Goal: Information Seeking & Learning: Check status

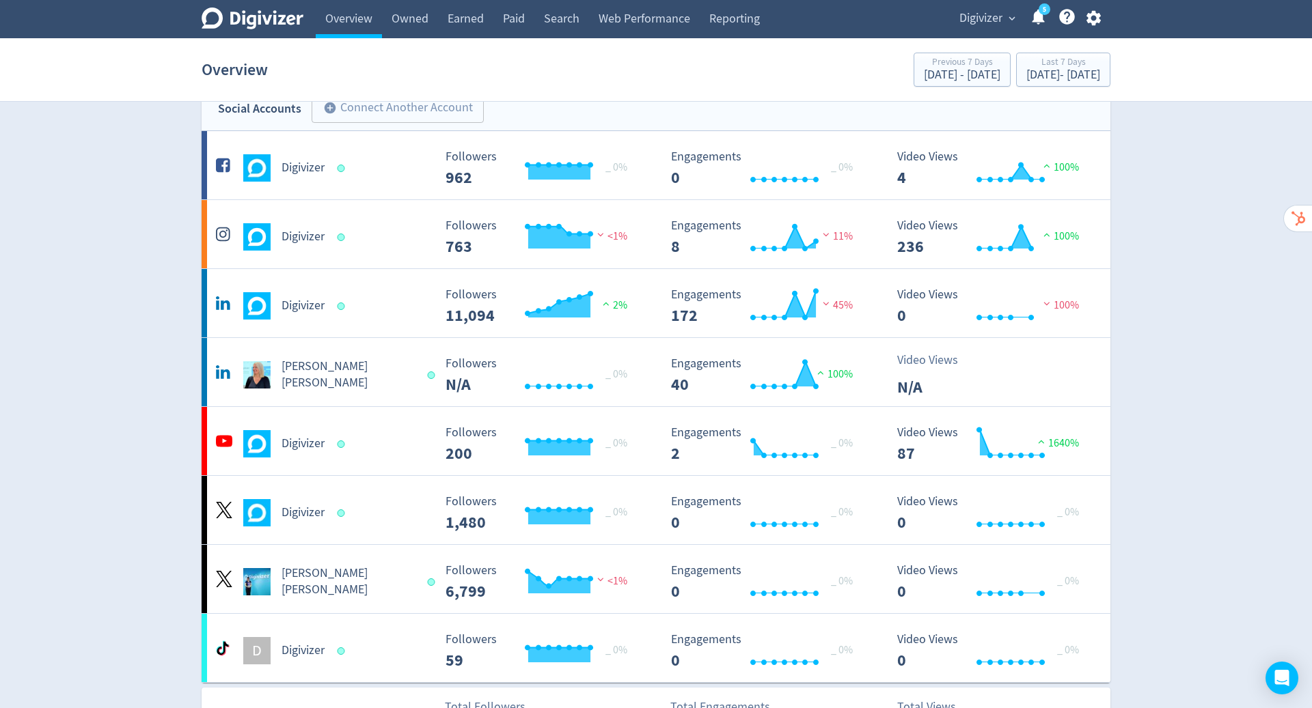
scroll to position [31, 0]
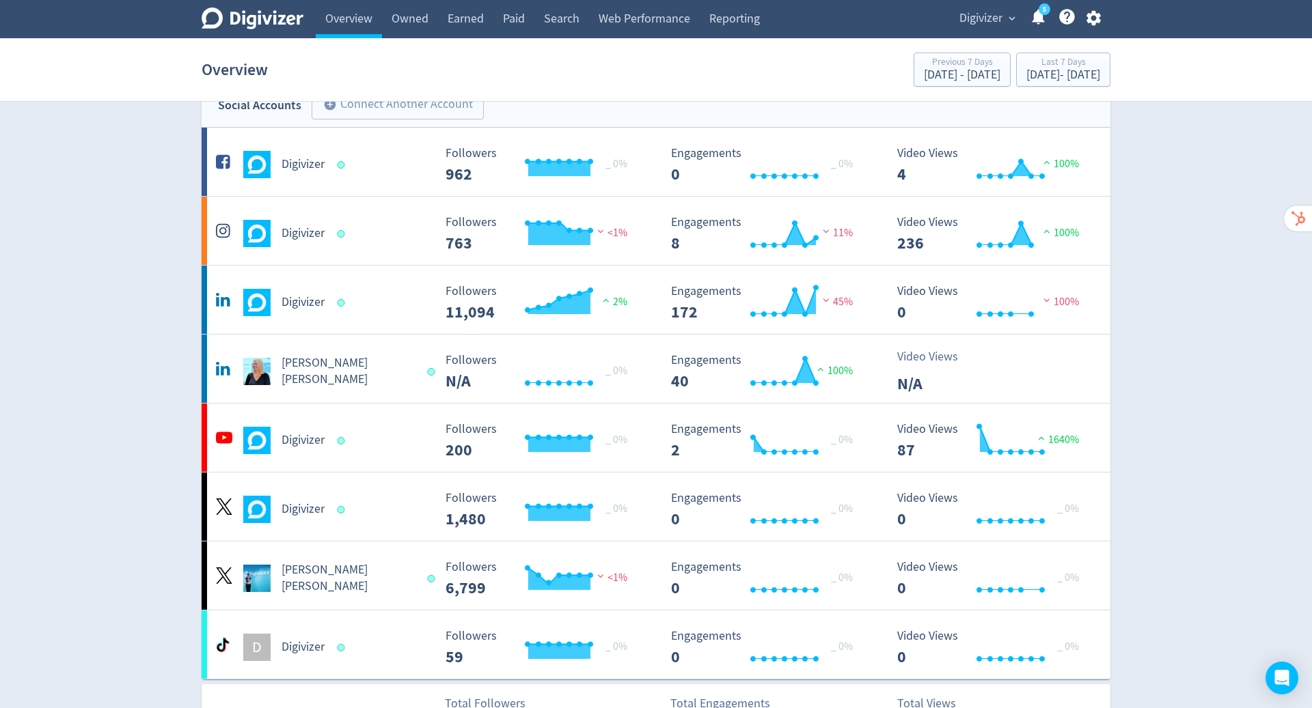
click at [1098, 19] on icon "button" at bounding box center [1092, 18] width 14 height 15
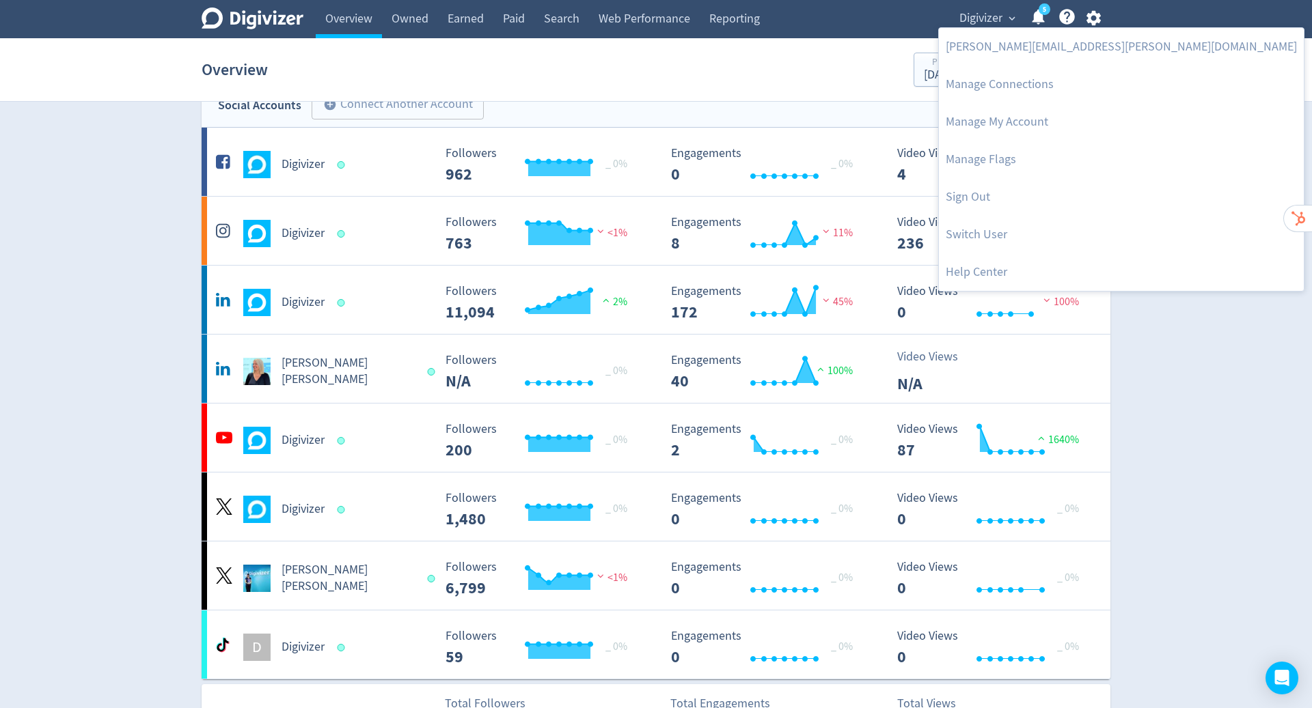
click at [1040, 158] on link "Manage Flags" at bounding box center [1121, 160] width 365 height 38
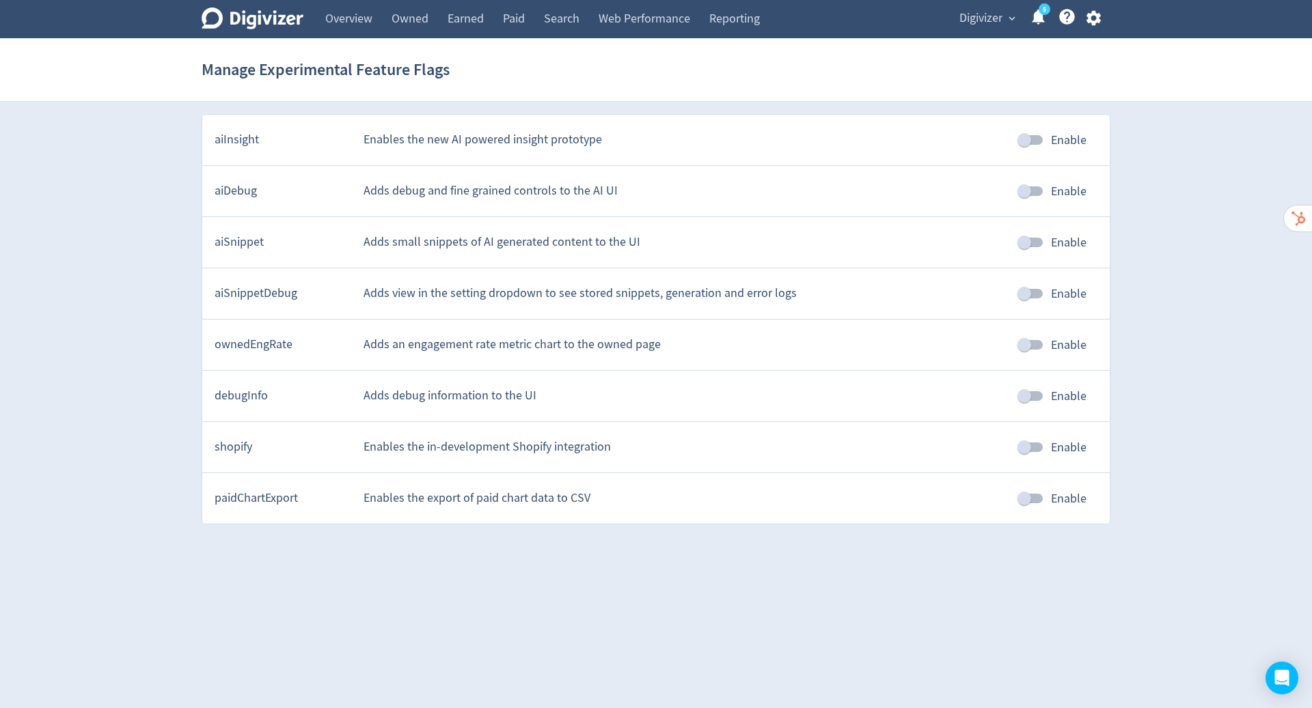
click at [1025, 447] on input "Enable" at bounding box center [1024, 447] width 78 height 26
checkbox input "true"
click at [1094, 16] on icon "button" at bounding box center [1093, 18] width 18 height 18
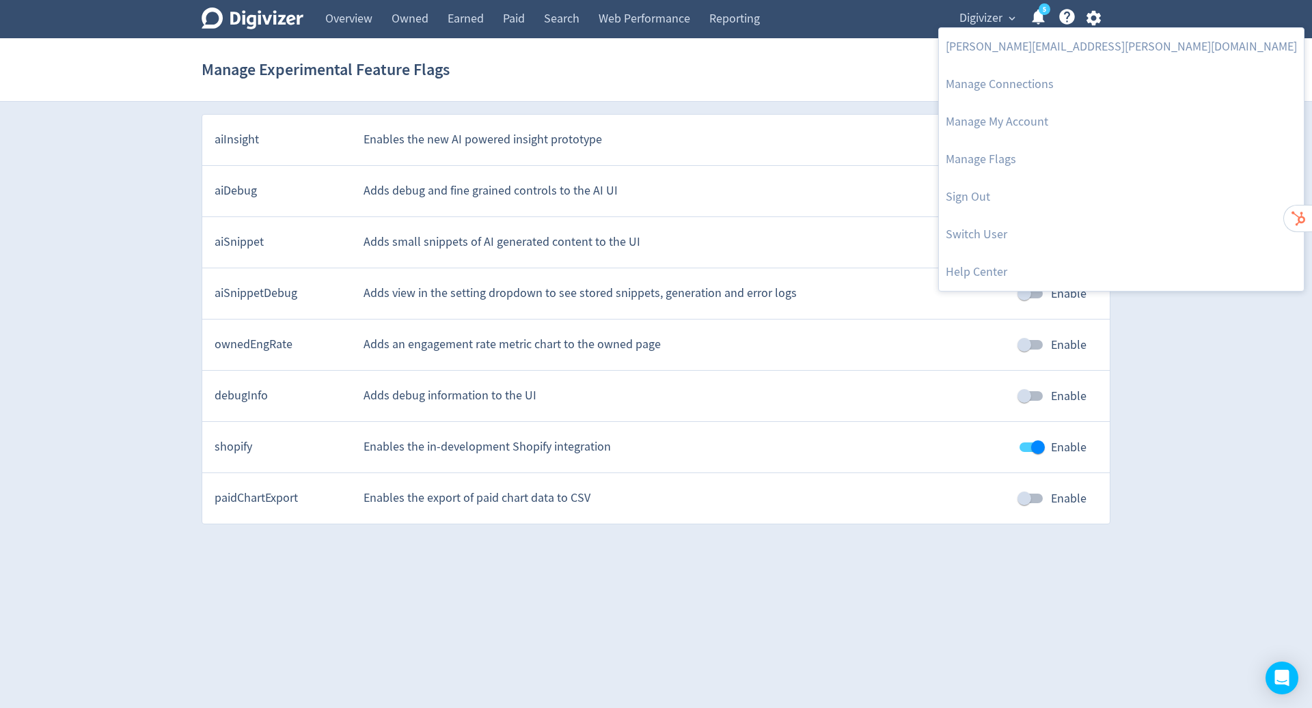
click at [1029, 85] on link "Manage Connections" at bounding box center [1121, 85] width 365 height 38
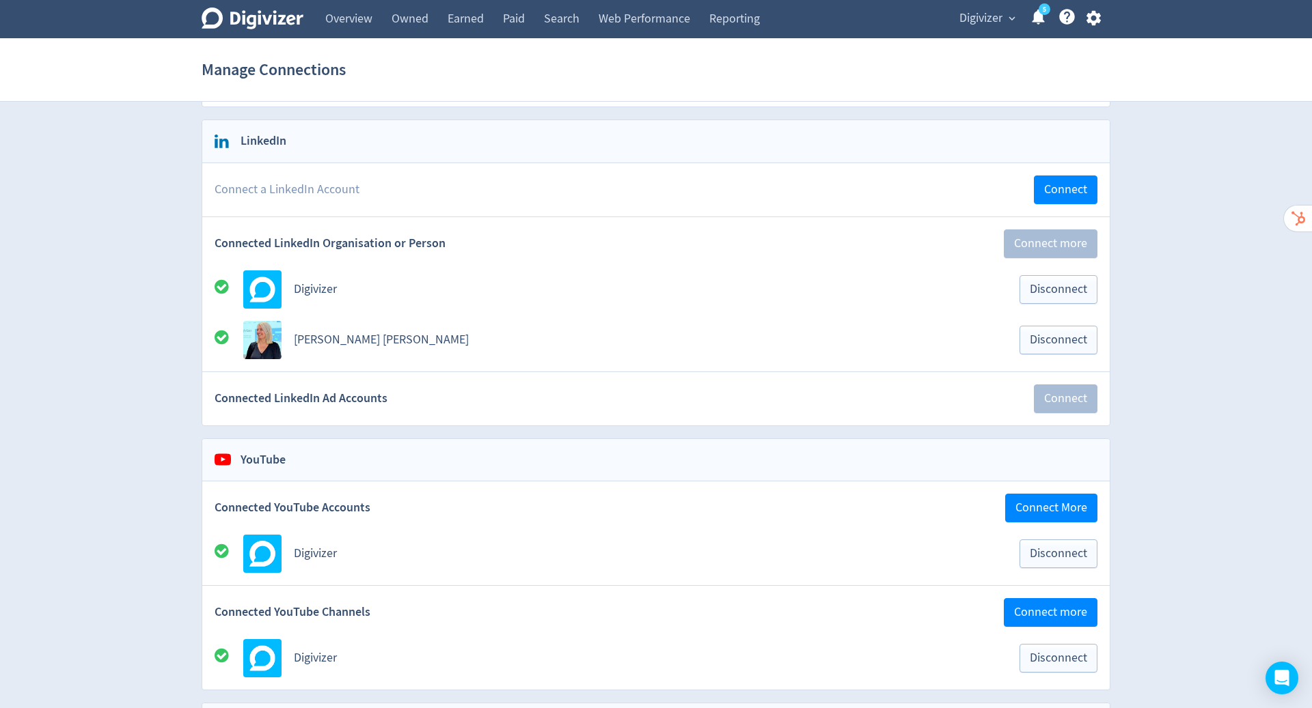
scroll to position [116, 0]
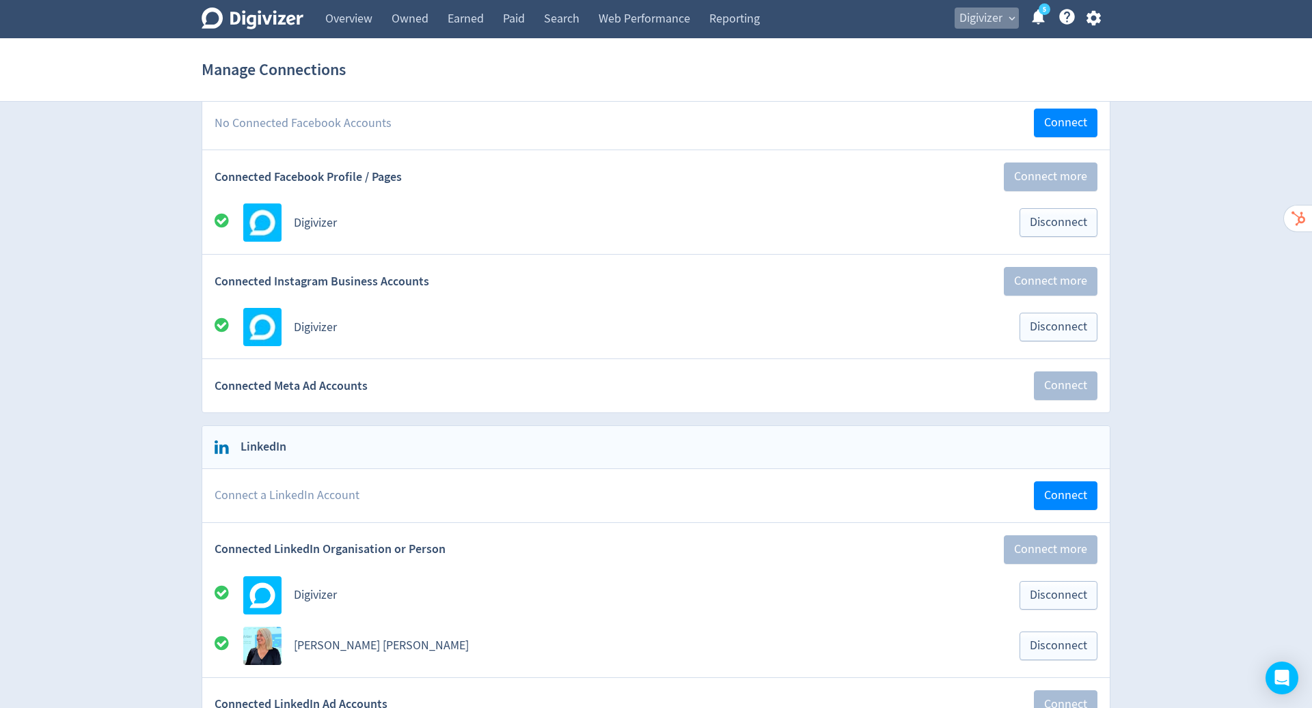
click at [973, 12] on span "Digivizer" at bounding box center [980, 19] width 43 height 22
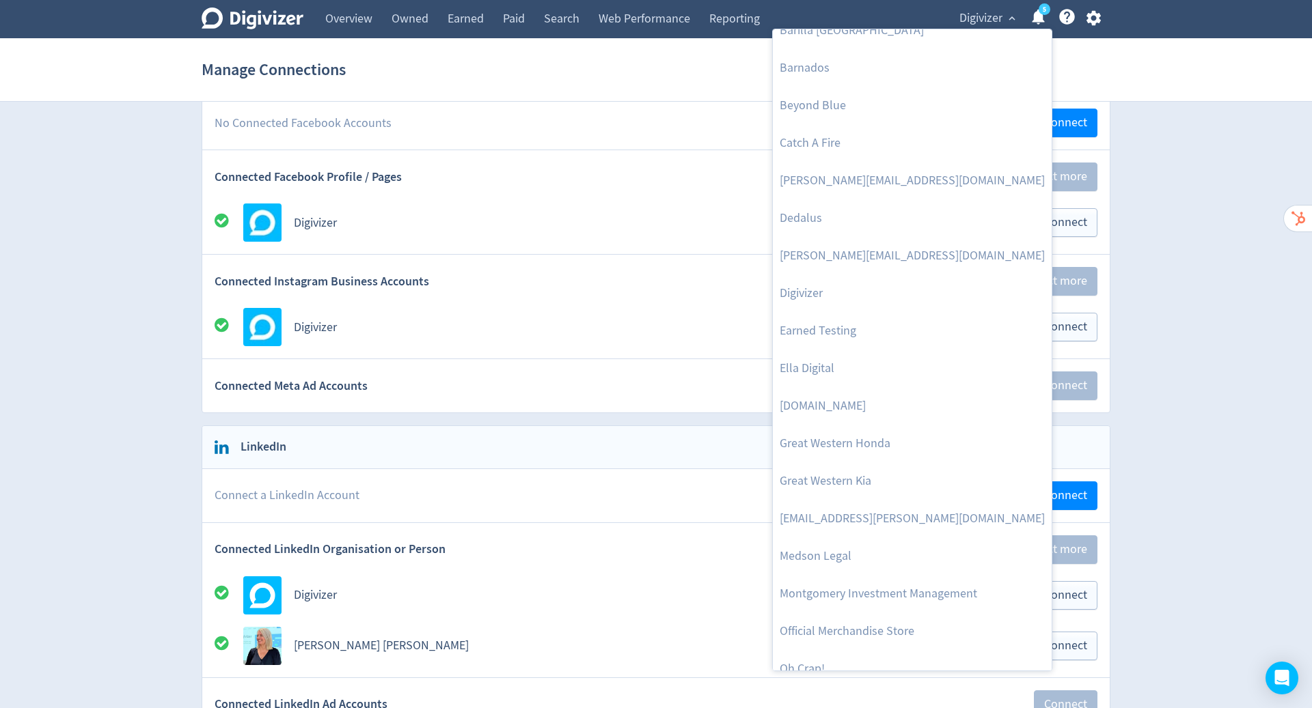
scroll to position [71, 0]
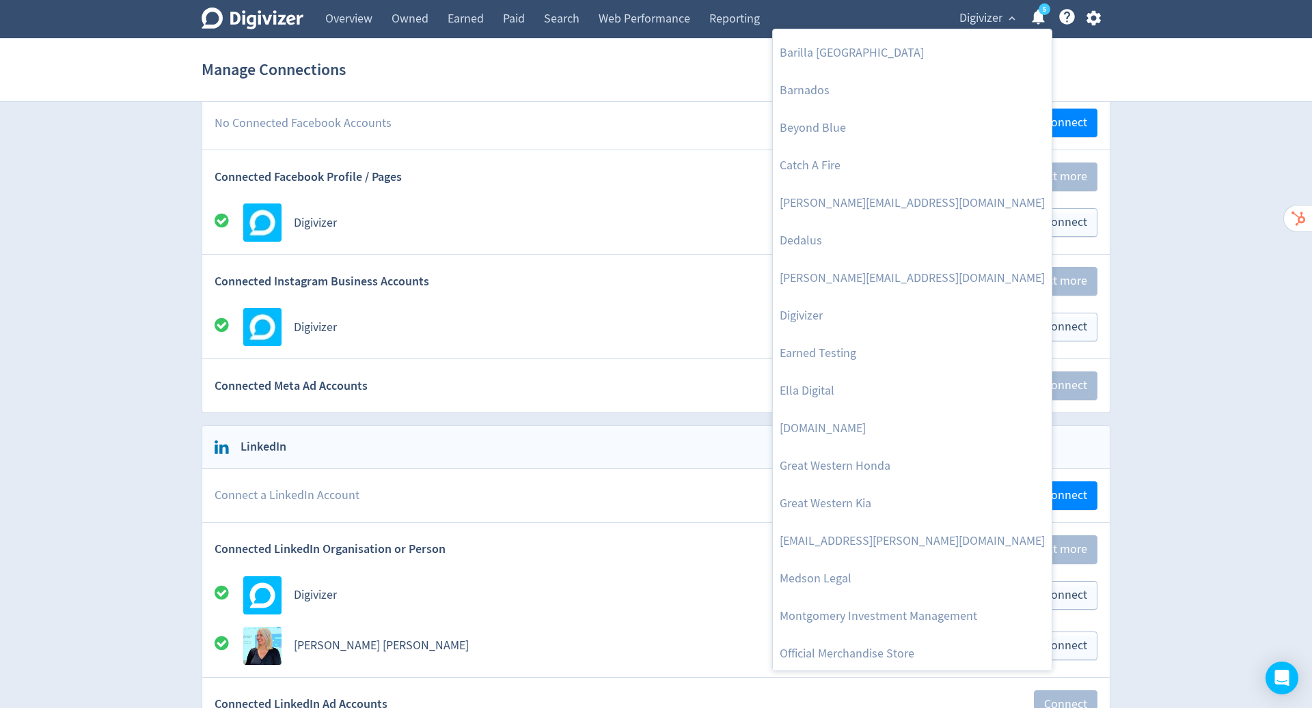
click at [850, 329] on link "Digivizer" at bounding box center [912, 316] width 279 height 38
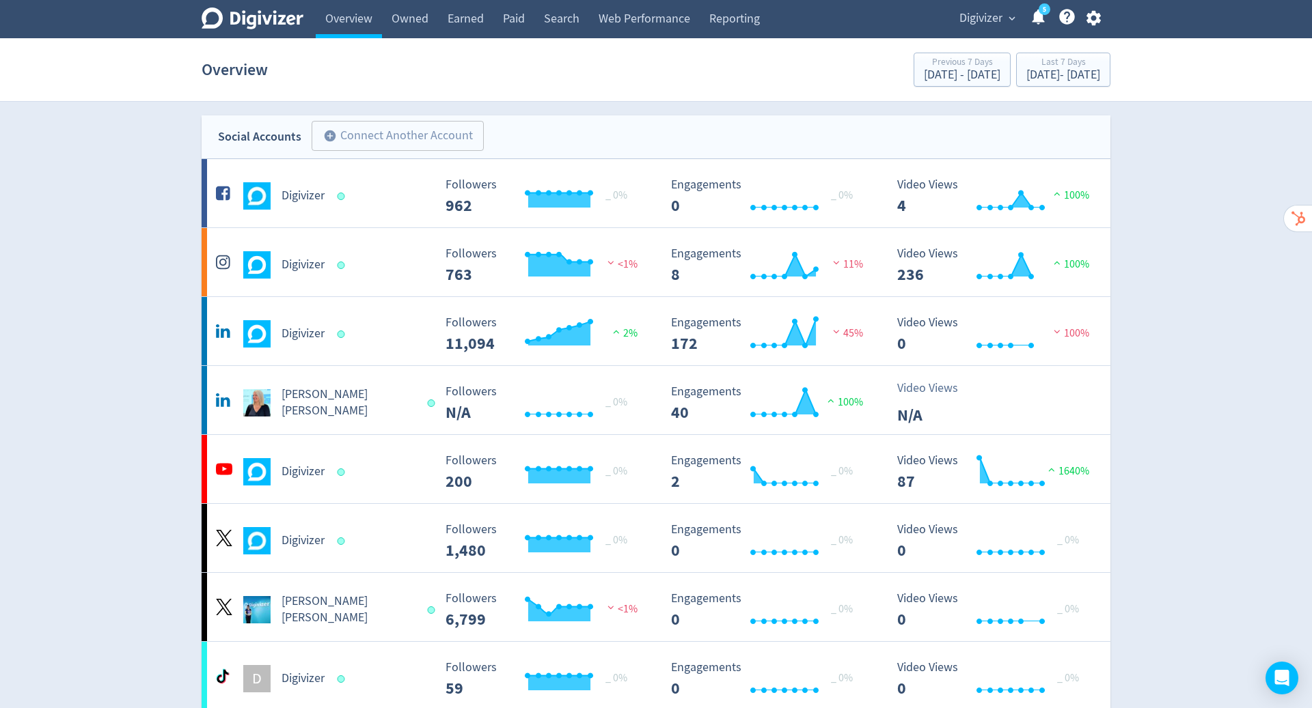
click at [999, 18] on span "Digivizer" at bounding box center [980, 19] width 43 height 22
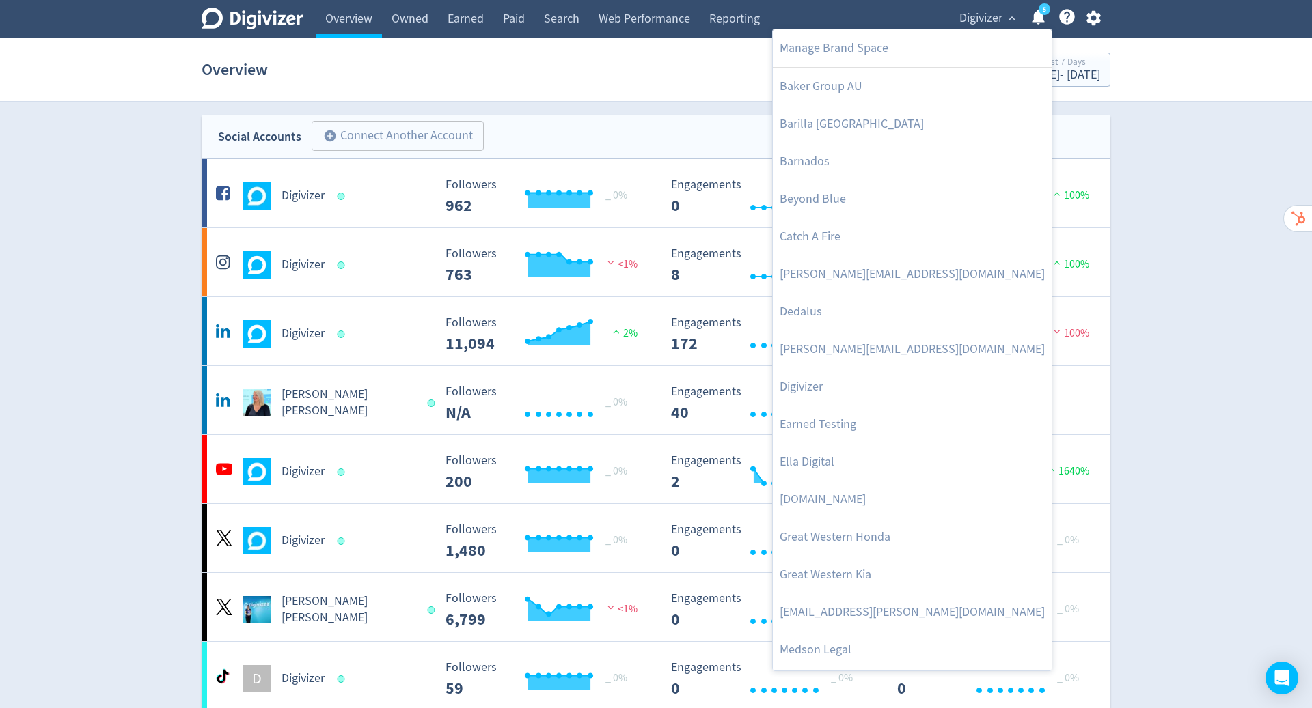
scroll to position [598, 0]
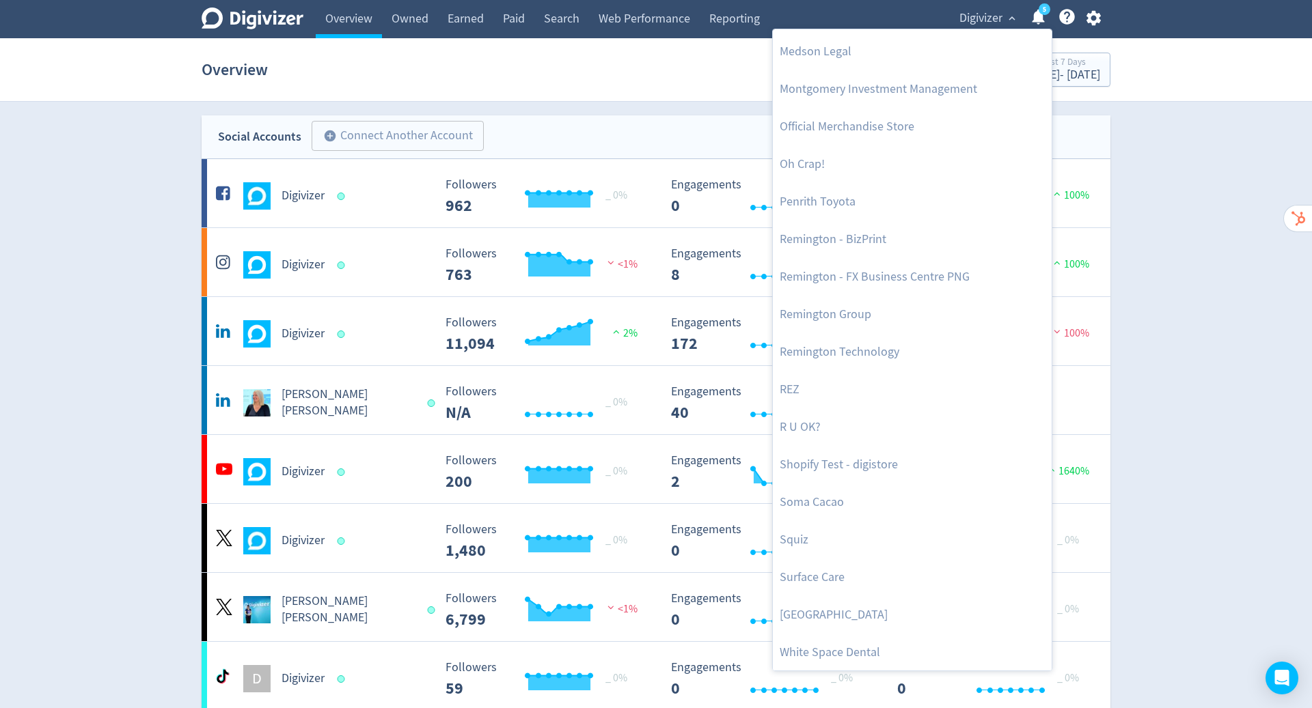
click at [585, 79] on div at bounding box center [656, 354] width 1312 height 708
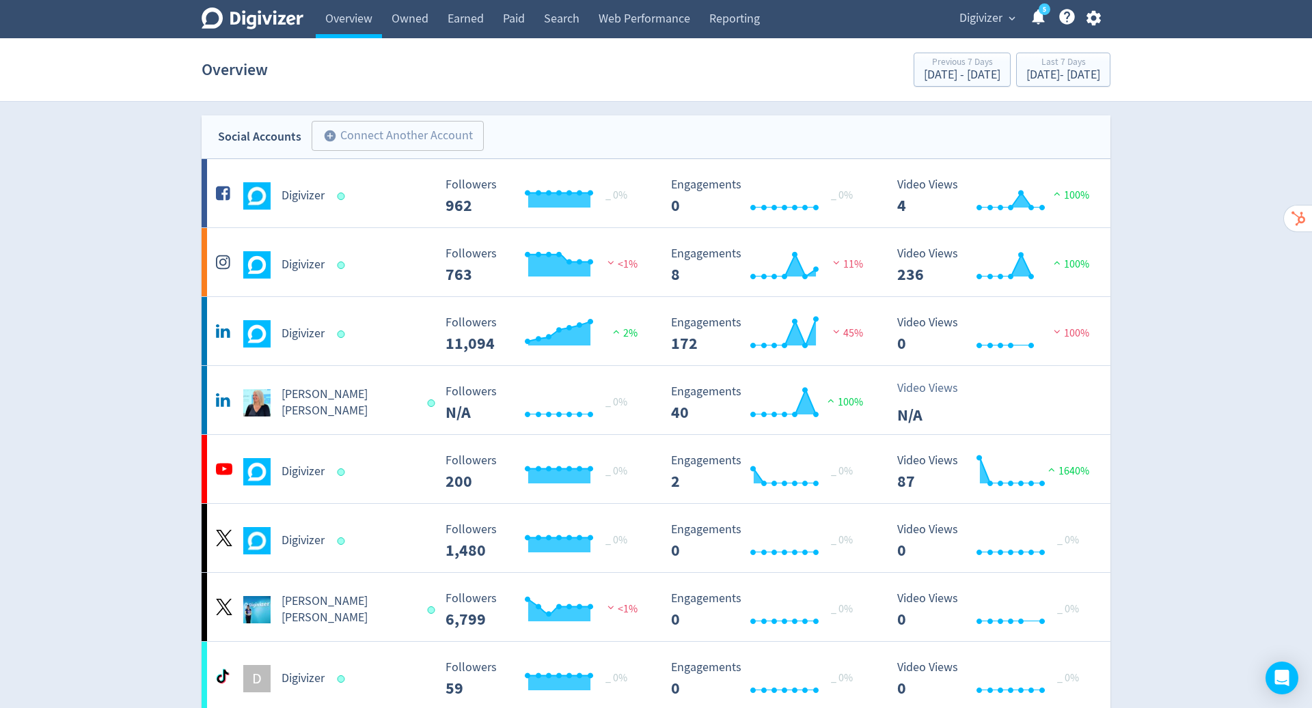
click at [641, 18] on link "Web Performance" at bounding box center [644, 19] width 111 height 38
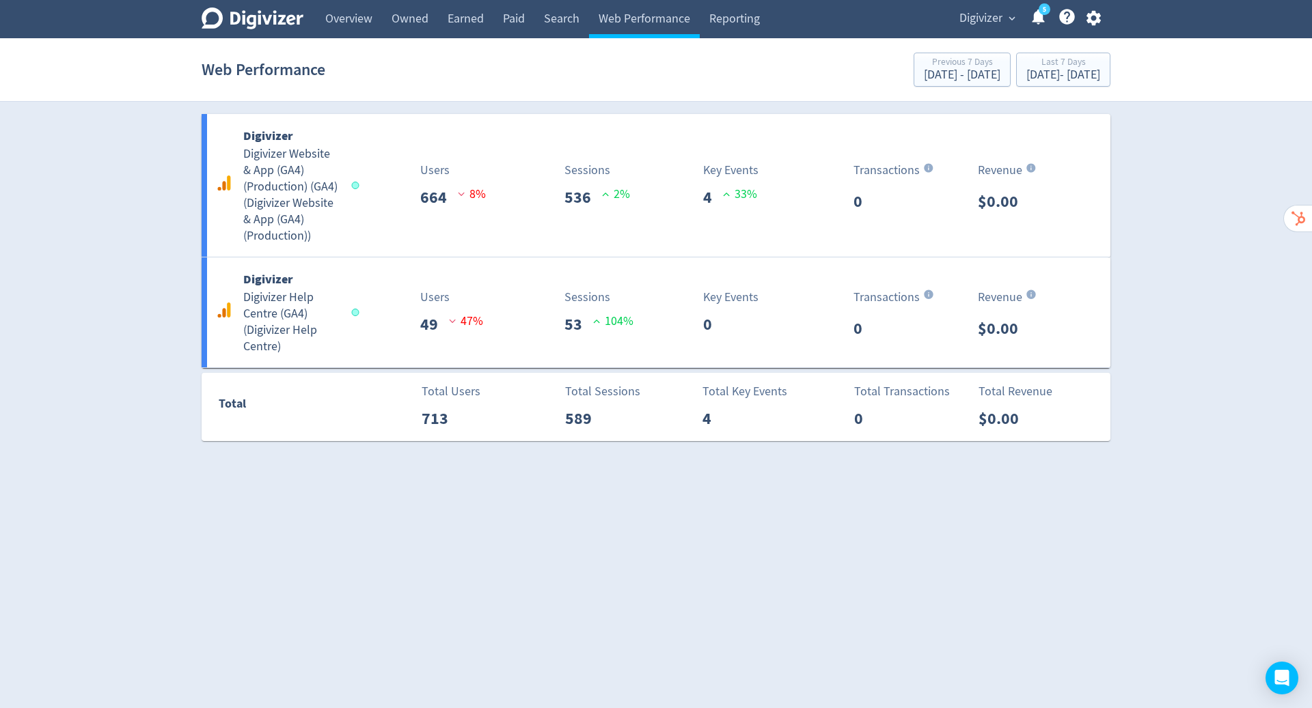
click at [402, 154] on div "Digivizer Digivizer Website & App (GA4) (Production) (GA4) ( Digivizer Website …" at bounding box center [656, 185] width 909 height 143
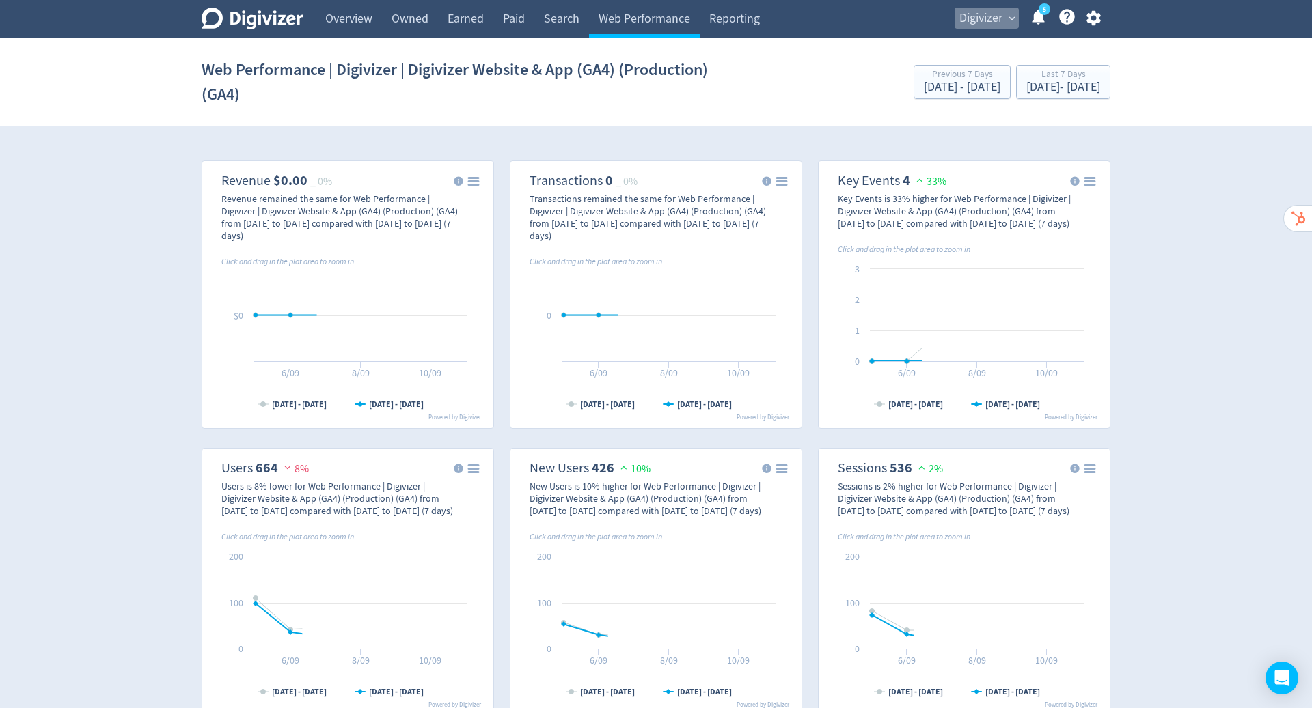
click at [1007, 20] on span "expand_more" at bounding box center [1012, 18] width 12 height 12
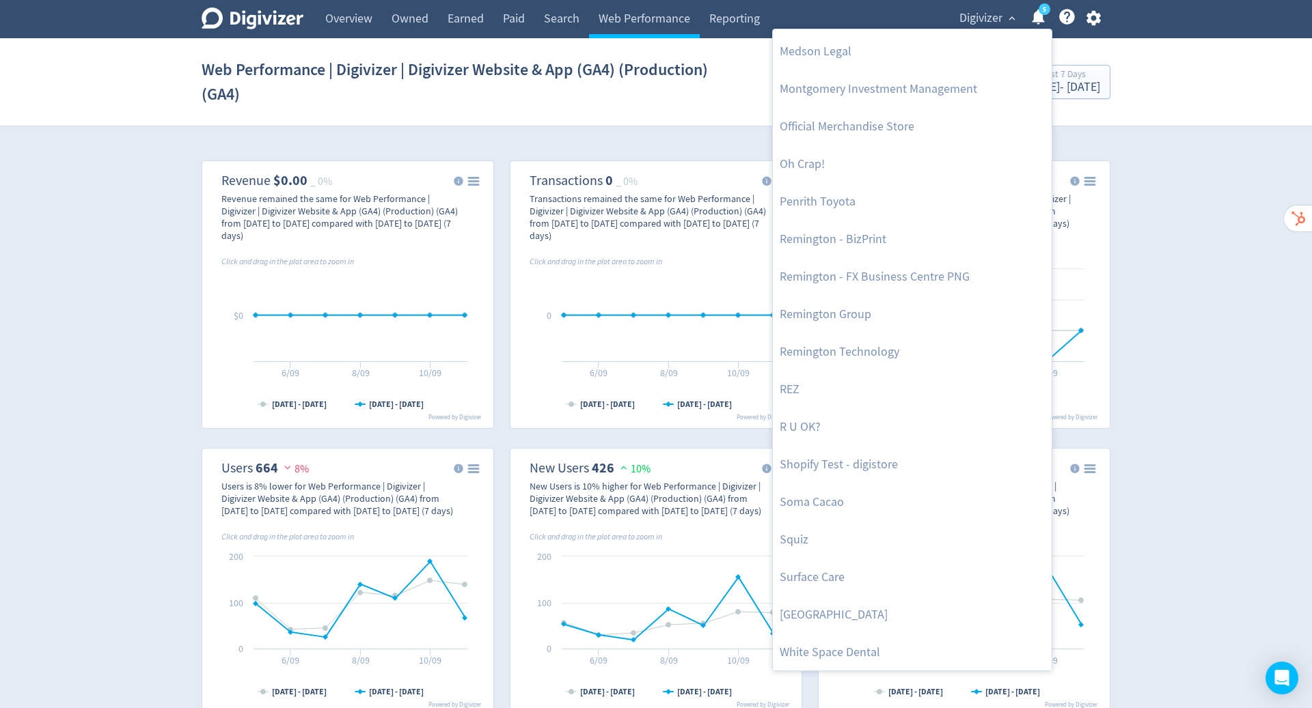
drag, startPoint x: 585, startPoint y: 79, endPoint x: 1305, endPoint y: 412, distance: 793.2
click at [1305, 412] on div at bounding box center [656, 354] width 1312 height 708
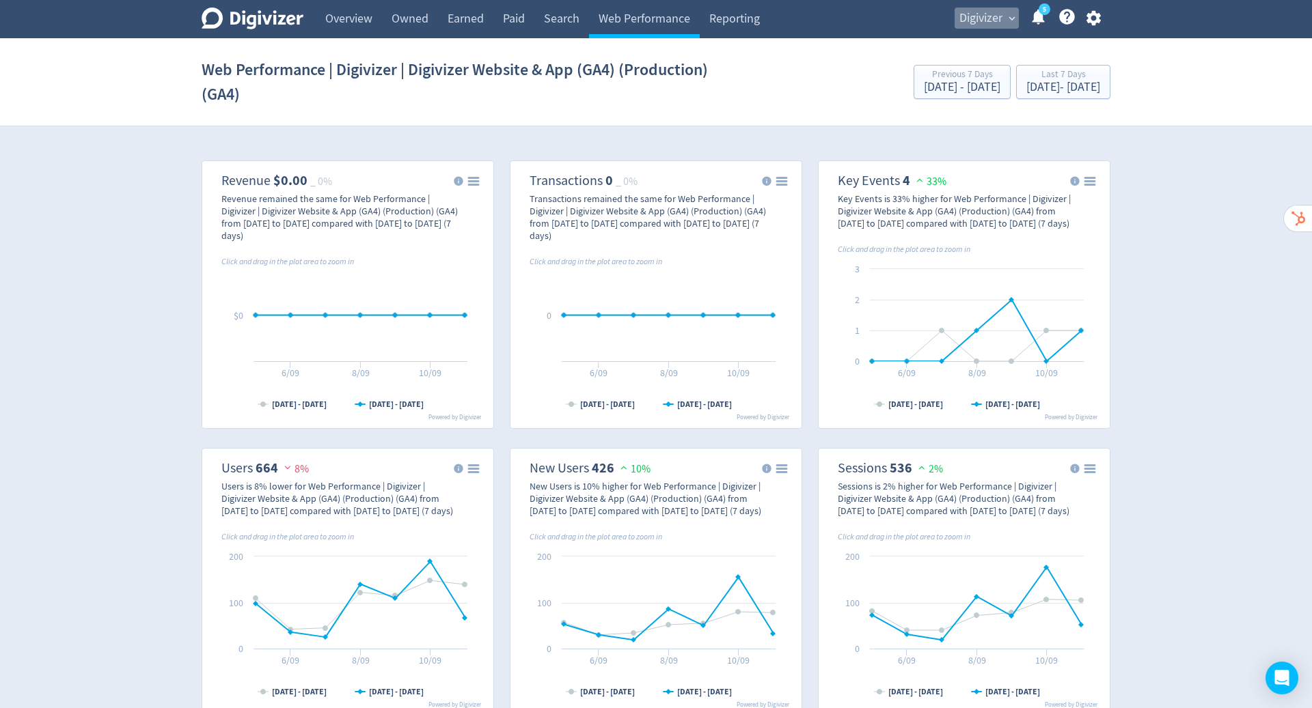
drag, startPoint x: 1305, startPoint y: 412, endPoint x: 985, endPoint y: 18, distance: 507.0
click at [985, 18] on span "Digivizer" at bounding box center [980, 19] width 43 height 22
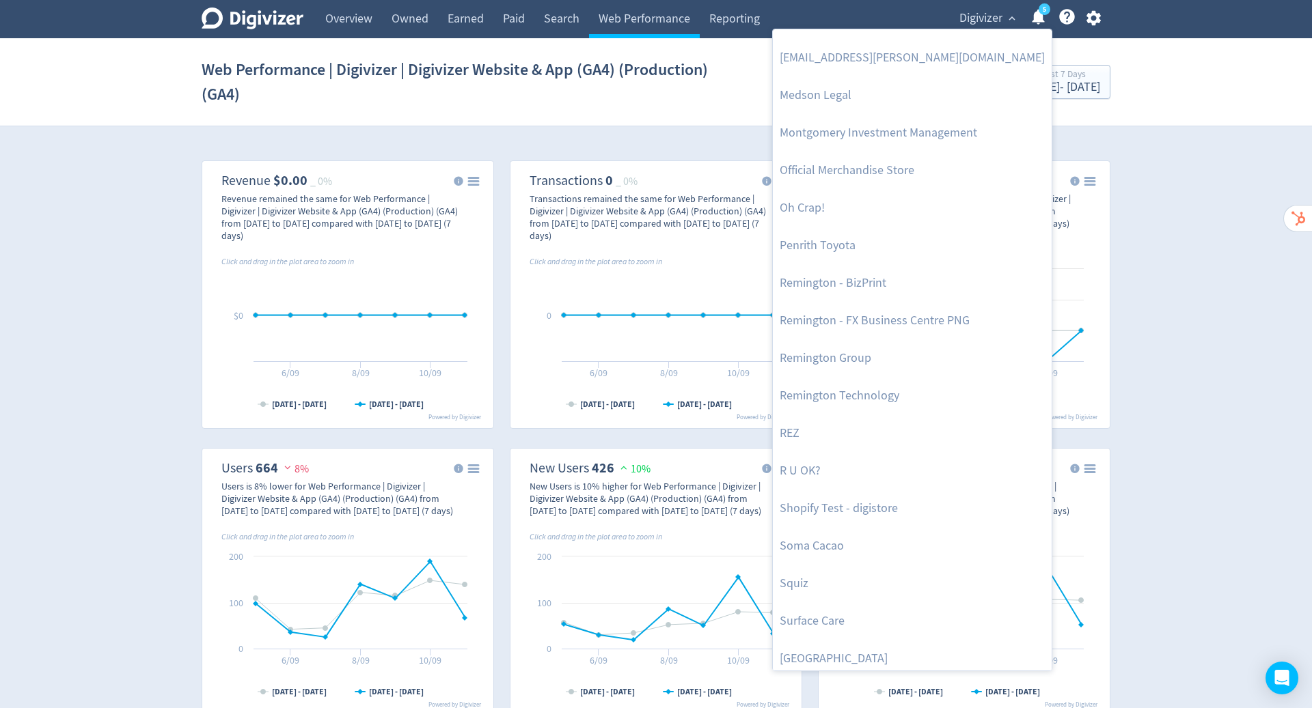
scroll to position [598, 0]
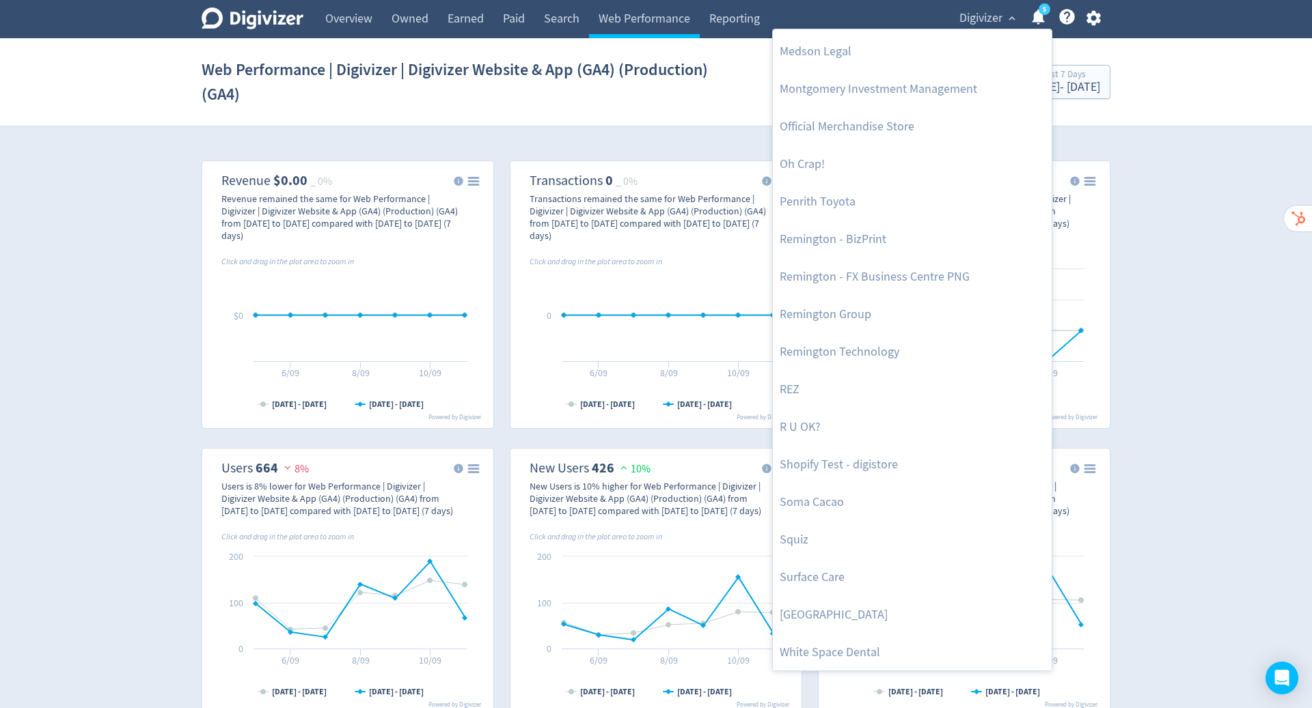
click at [848, 460] on link "Shopify Test - digistore" at bounding box center [912, 465] width 279 height 38
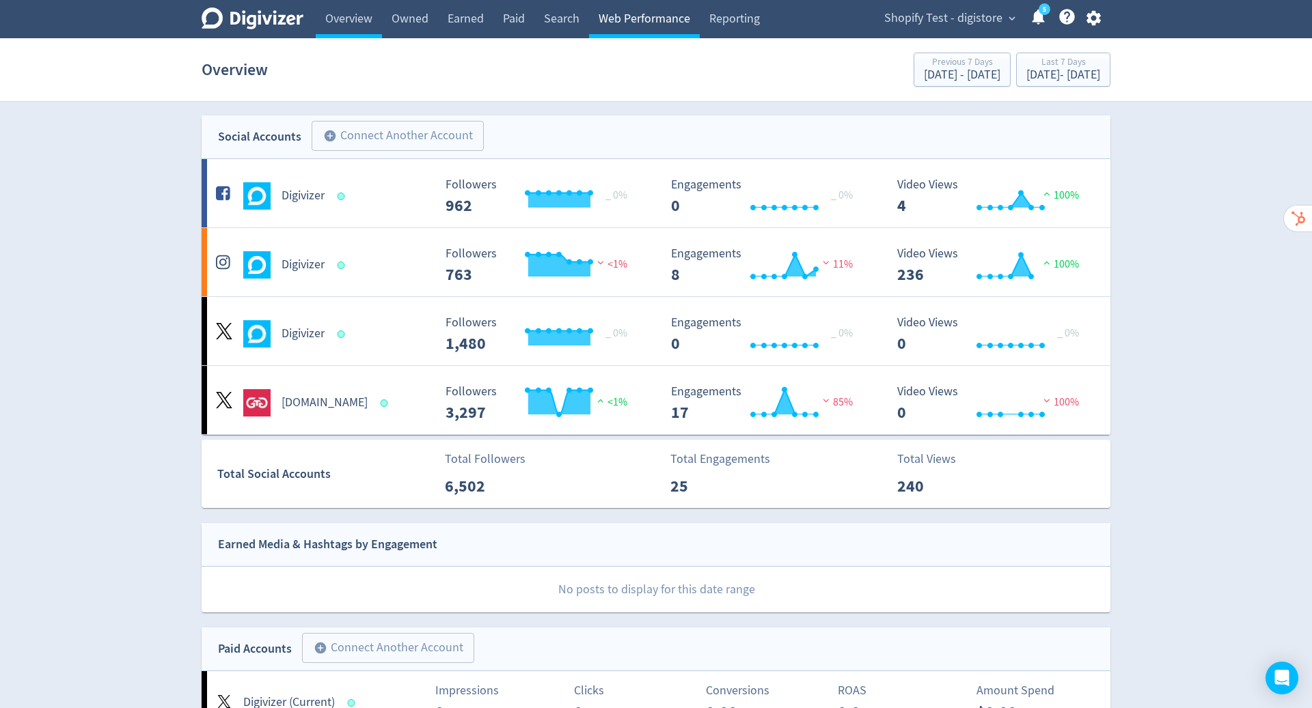
click at [643, 19] on link "Web Performance" at bounding box center [644, 19] width 111 height 38
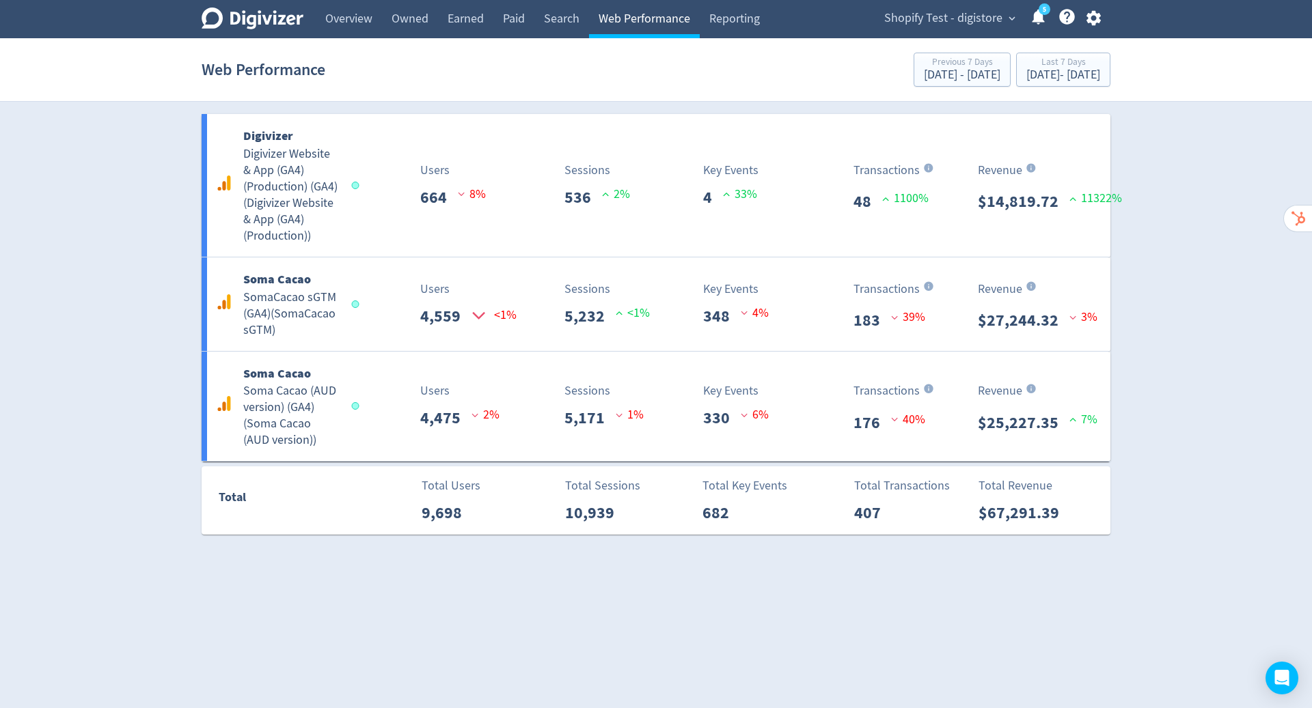
click at [352, 188] on div at bounding box center [356, 186] width 8 height 8
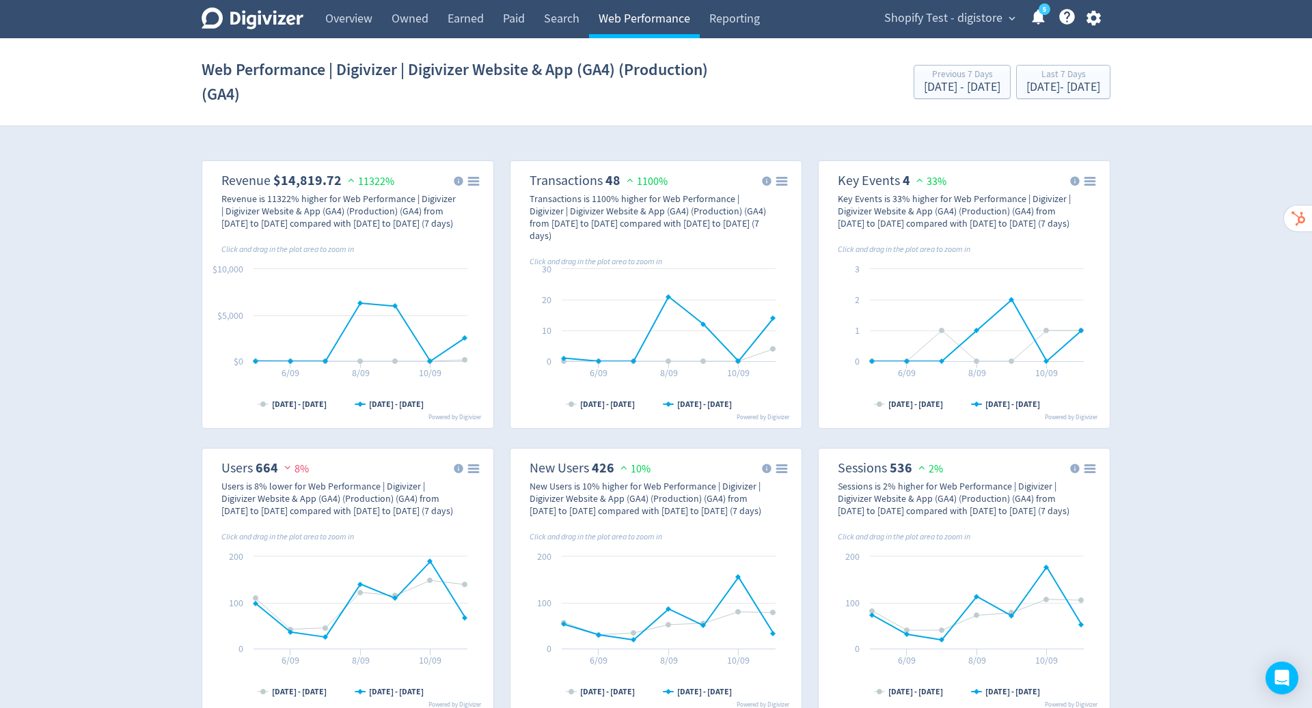
click at [661, 20] on link "Web Performance" at bounding box center [644, 19] width 111 height 38
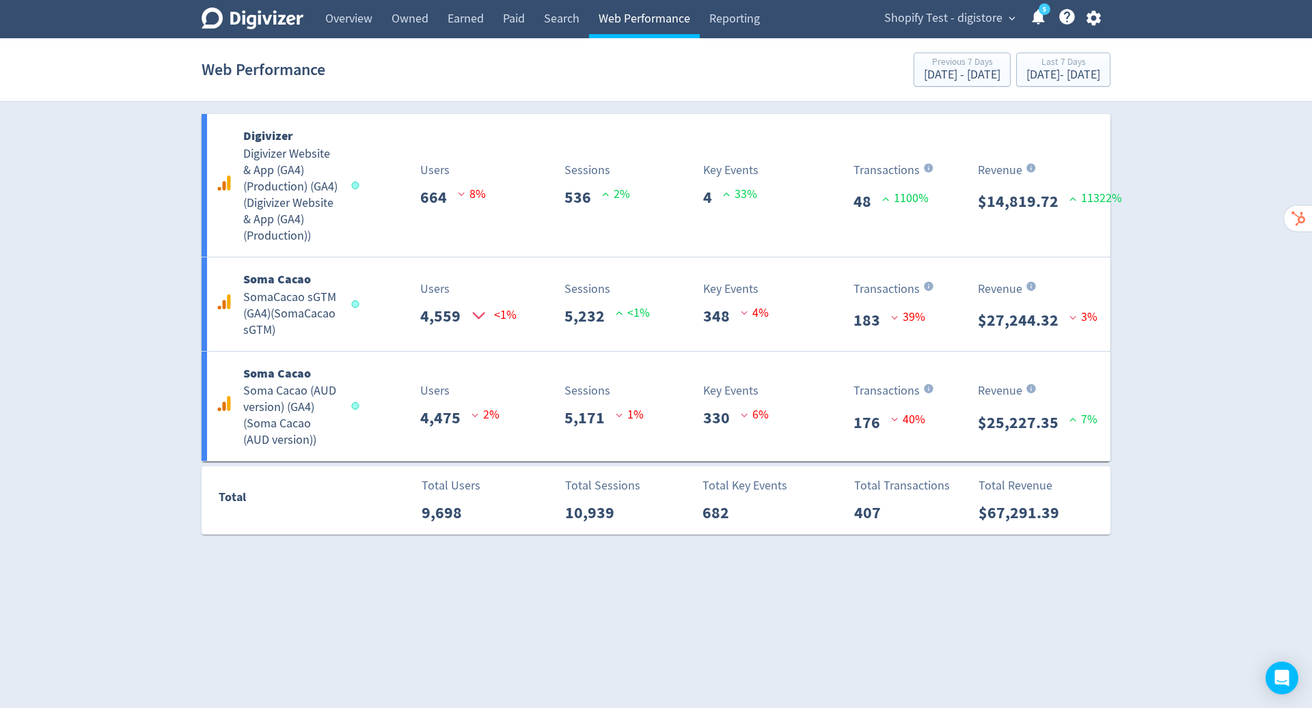
click at [355, 186] on div at bounding box center [356, 186] width 8 height 8
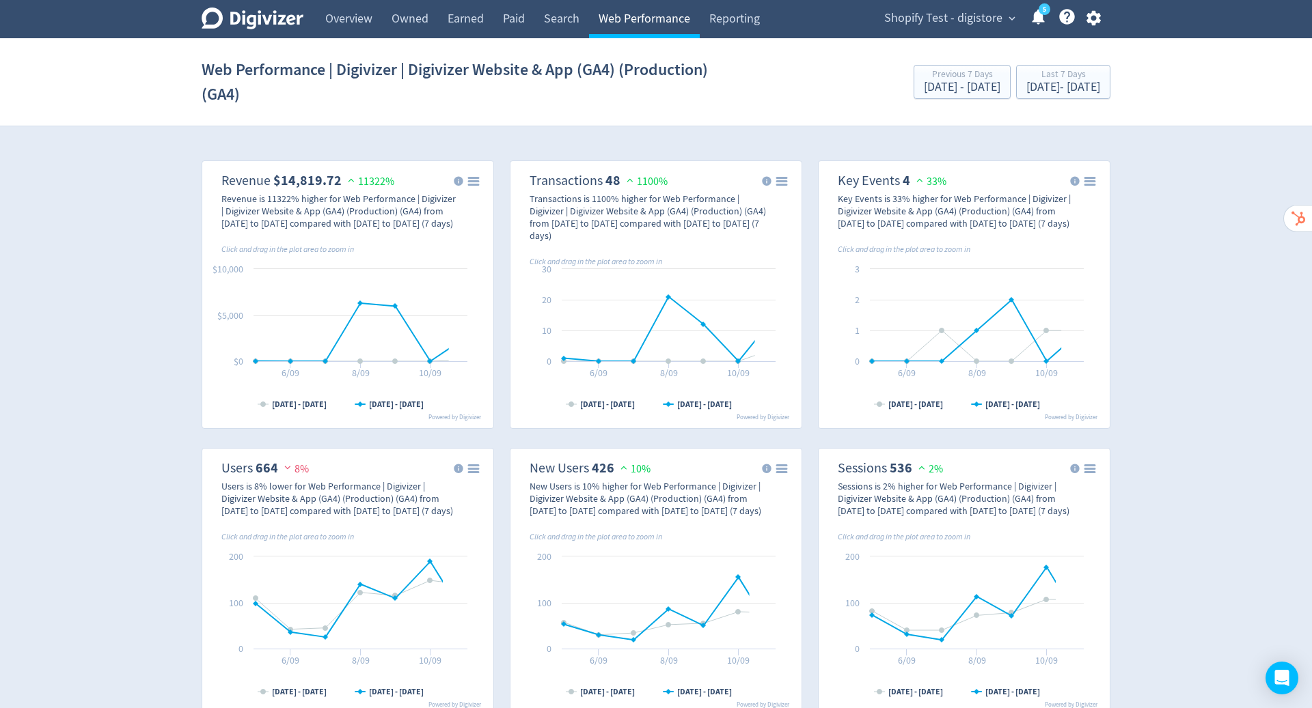
click at [641, 15] on link "Web Performance" at bounding box center [644, 19] width 111 height 38
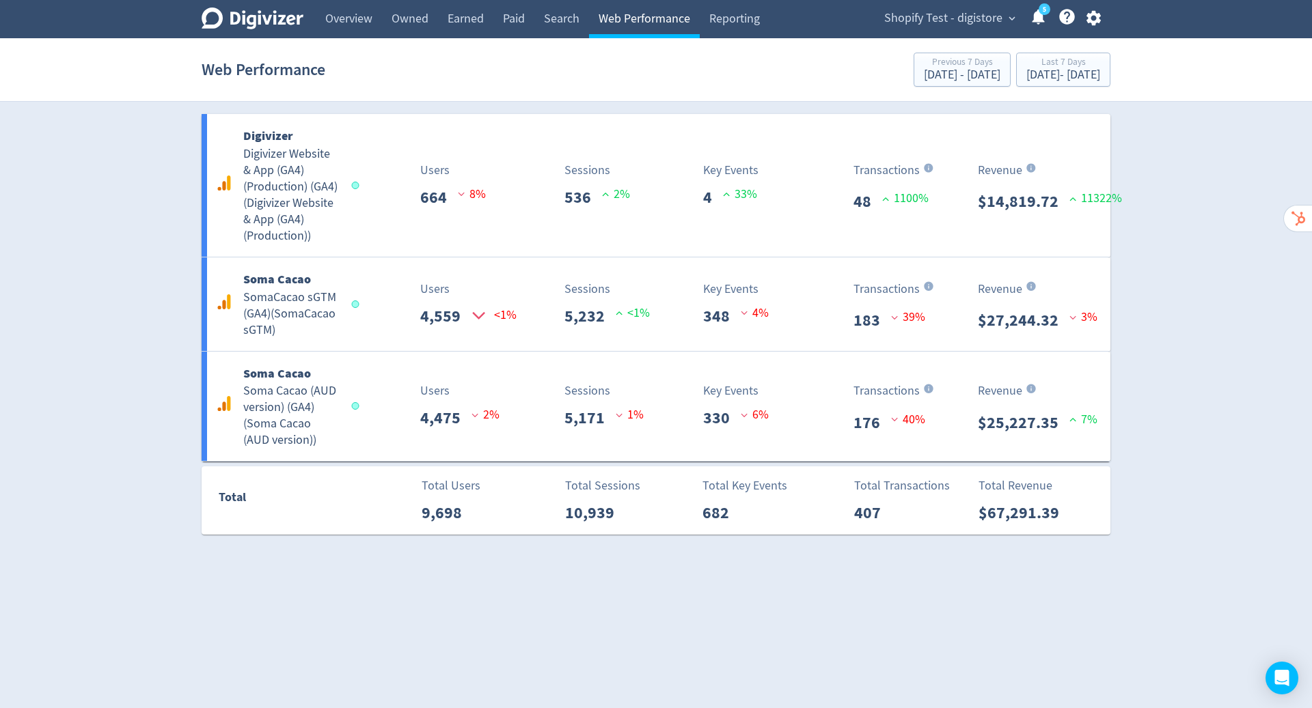
click at [355, 184] on div at bounding box center [356, 186] width 8 height 8
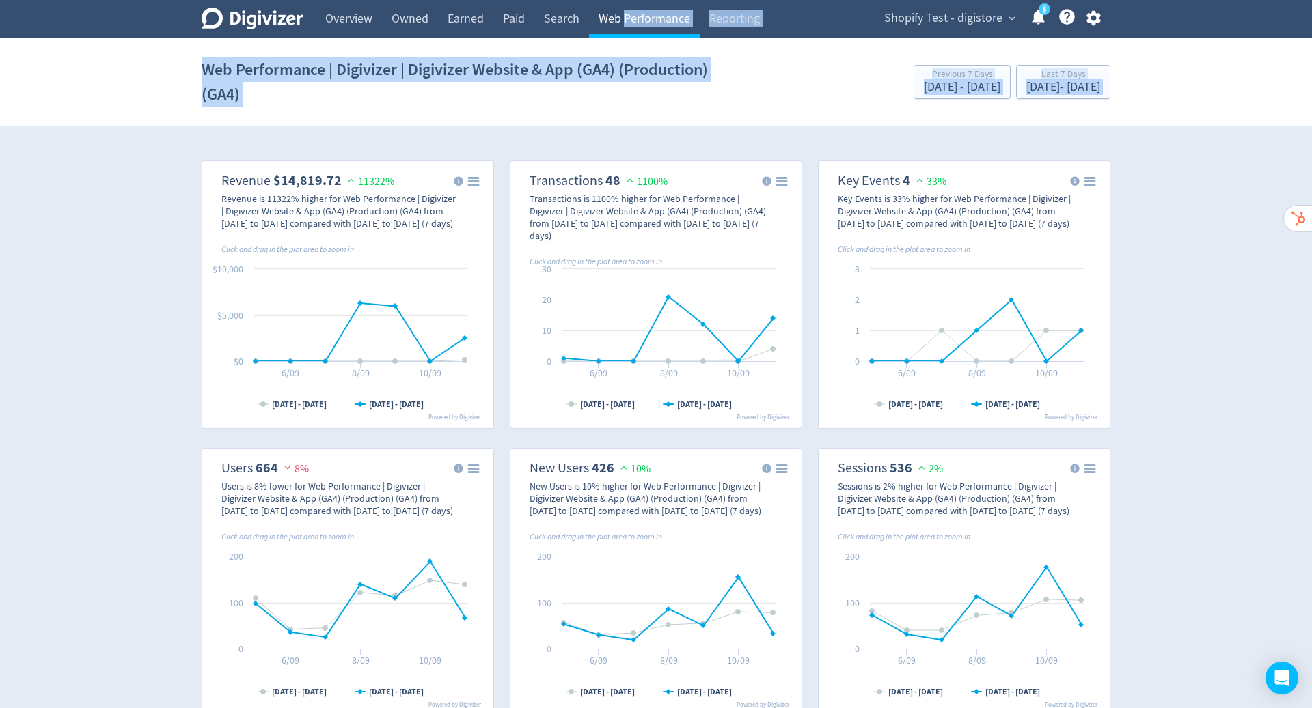
click at [600, 18] on link "Web Performance" at bounding box center [644, 19] width 111 height 38
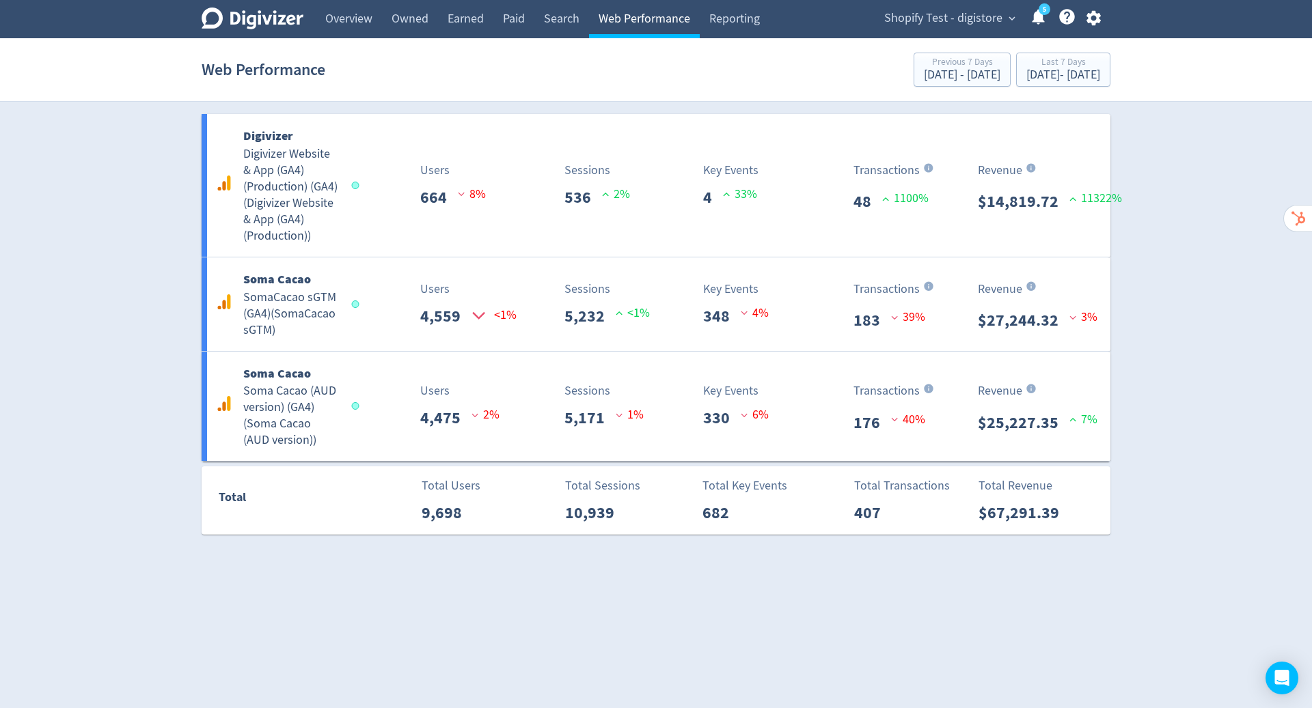
click at [1189, 137] on div "Digivizer Logo Mark Digivizer Logo Overview Owned Earned Paid Search Web Perfor…" at bounding box center [656, 267] width 1312 height 535
drag, startPoint x: 639, startPoint y: 20, endPoint x: 1085, endPoint y: 16, distance: 446.1
click at [1085, 16] on icon "button" at bounding box center [1093, 18] width 18 height 18
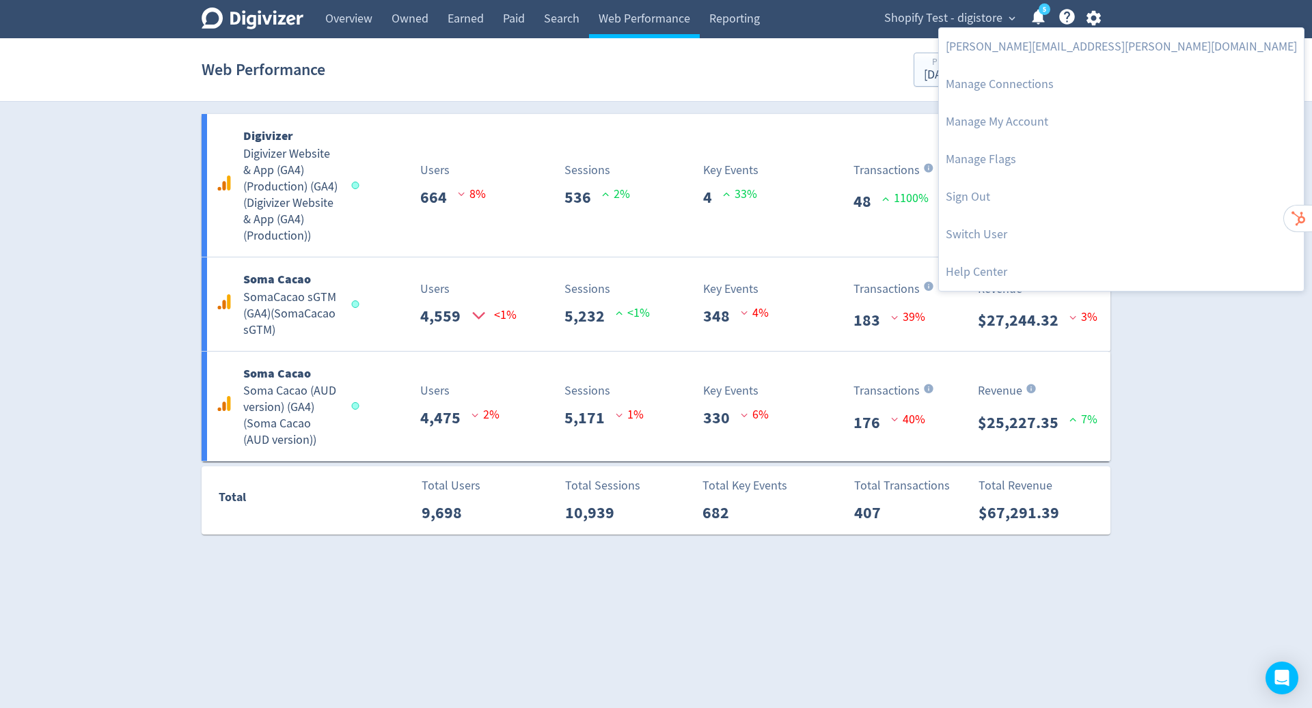
click at [997, 161] on link "Manage Flags" at bounding box center [1121, 160] width 365 height 38
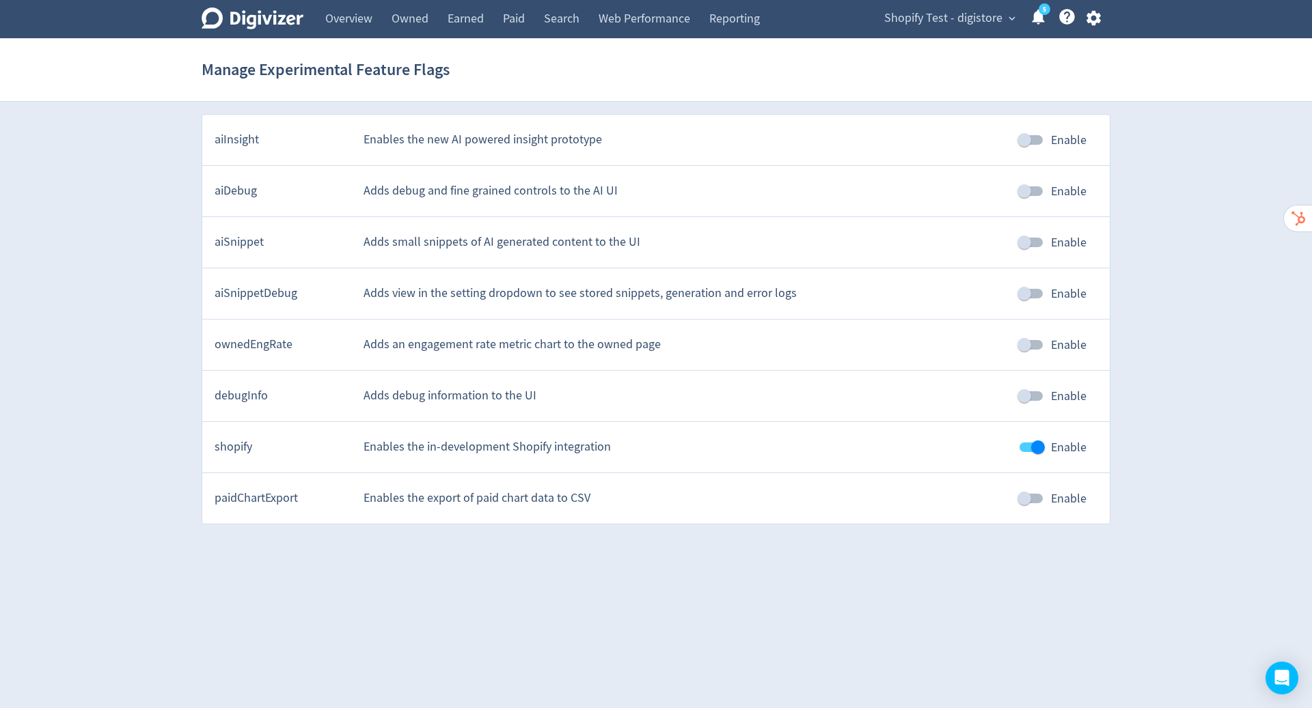
click at [665, 16] on link "Web Performance" at bounding box center [644, 19] width 111 height 38
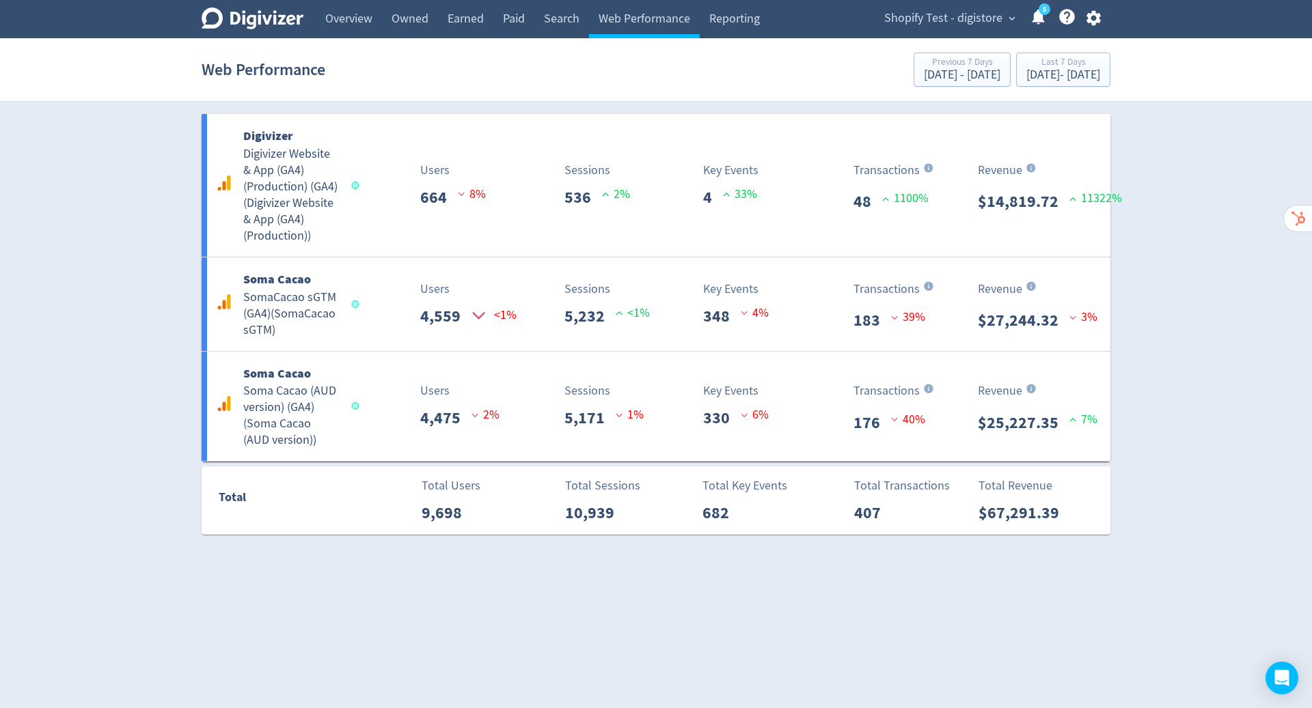
click at [1095, 12] on icon "button" at bounding box center [1093, 18] width 18 height 18
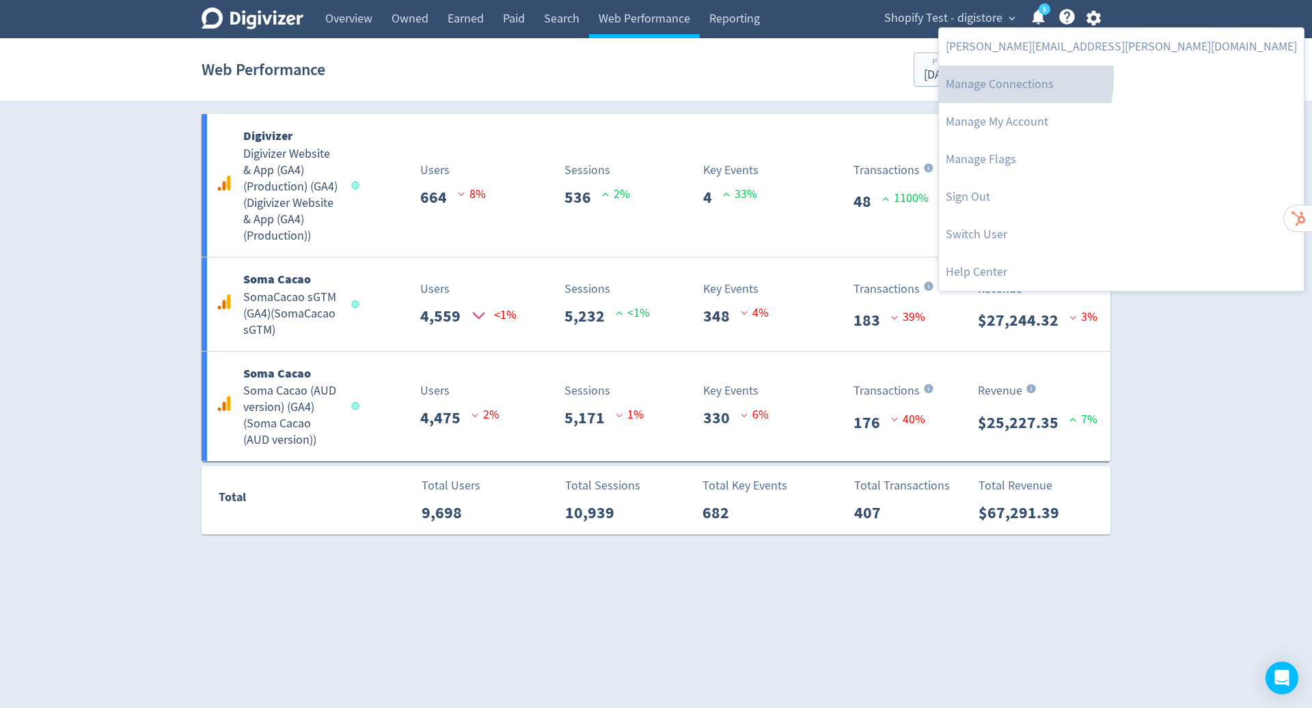
click at [967, 77] on link "Manage Connections" at bounding box center [1121, 85] width 365 height 38
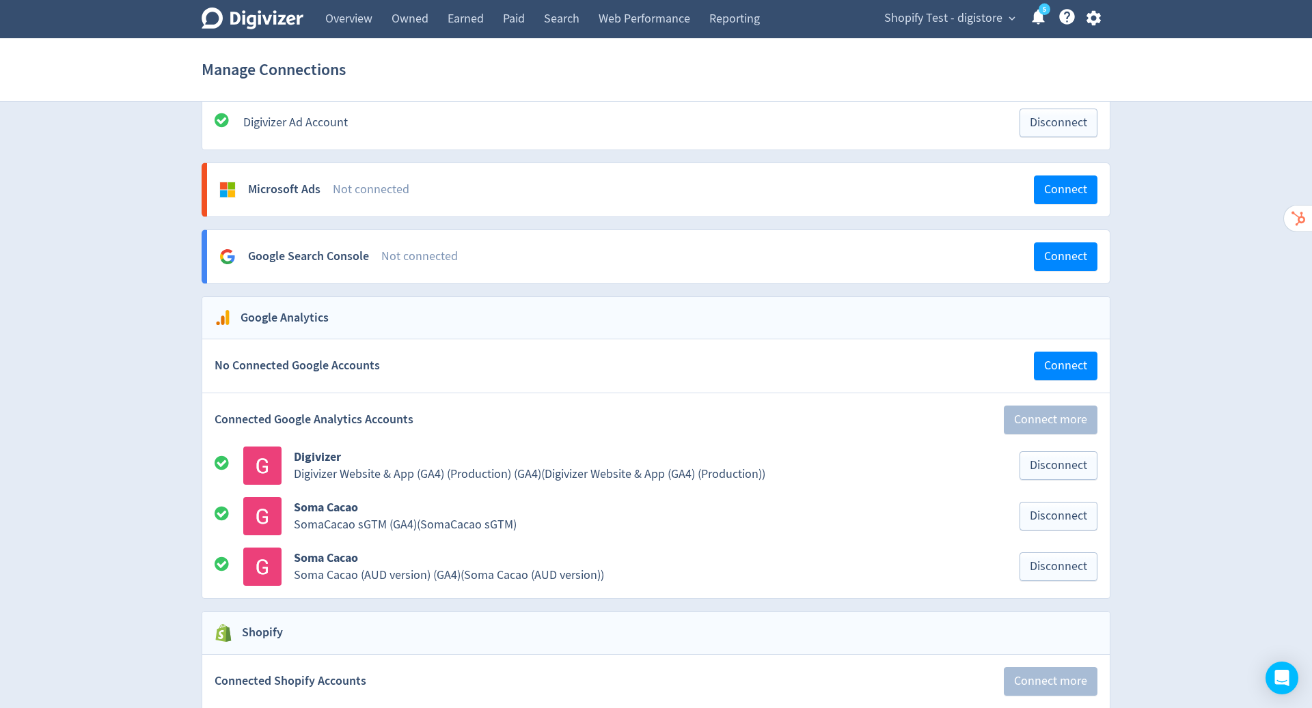
scroll to position [1361, 0]
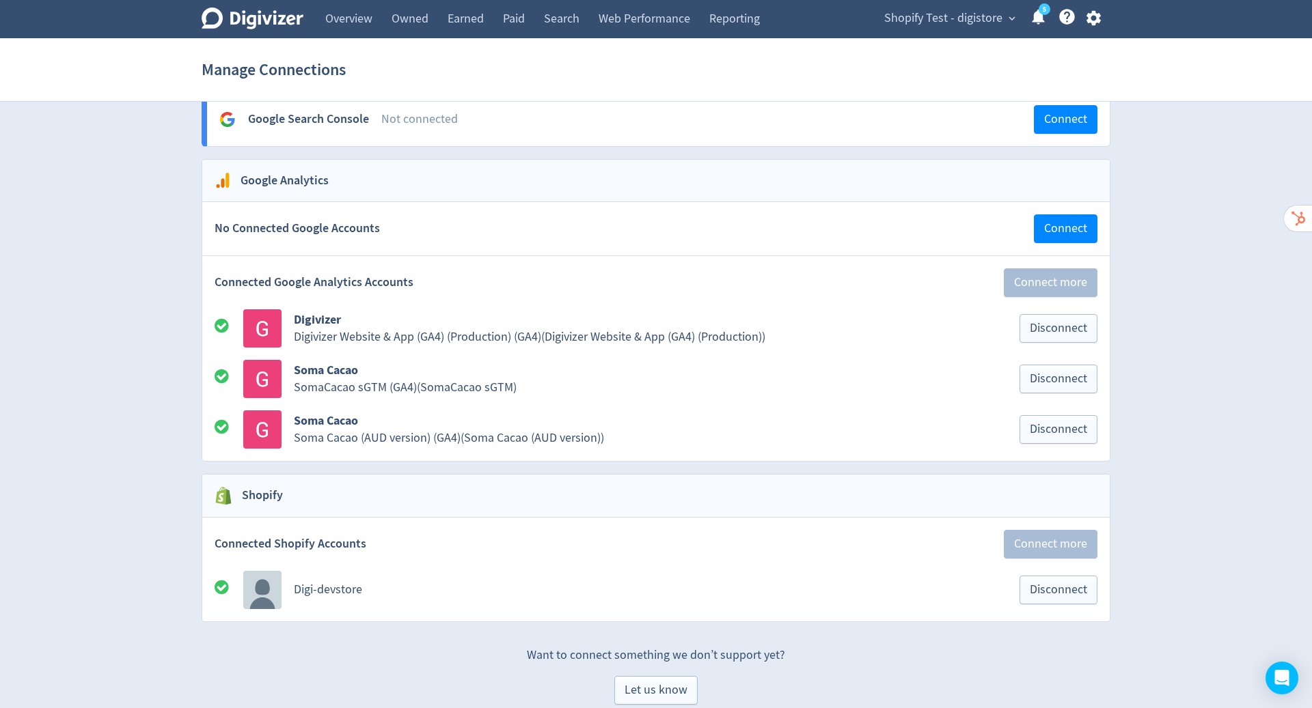
click at [1279, 682] on icon "Open Intercom Messenger" at bounding box center [1281, 678] width 16 height 16
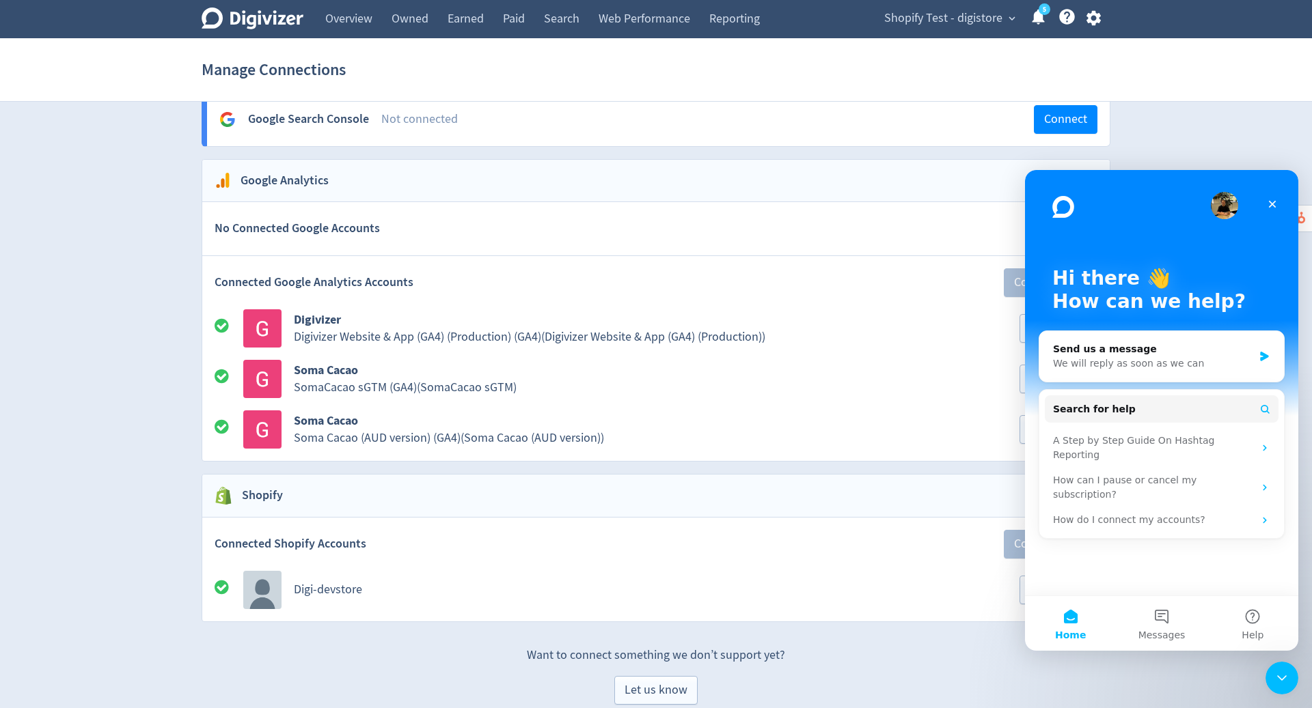
scroll to position [0, 0]
click at [1271, 208] on icon "Close" at bounding box center [1272, 204] width 11 height 11
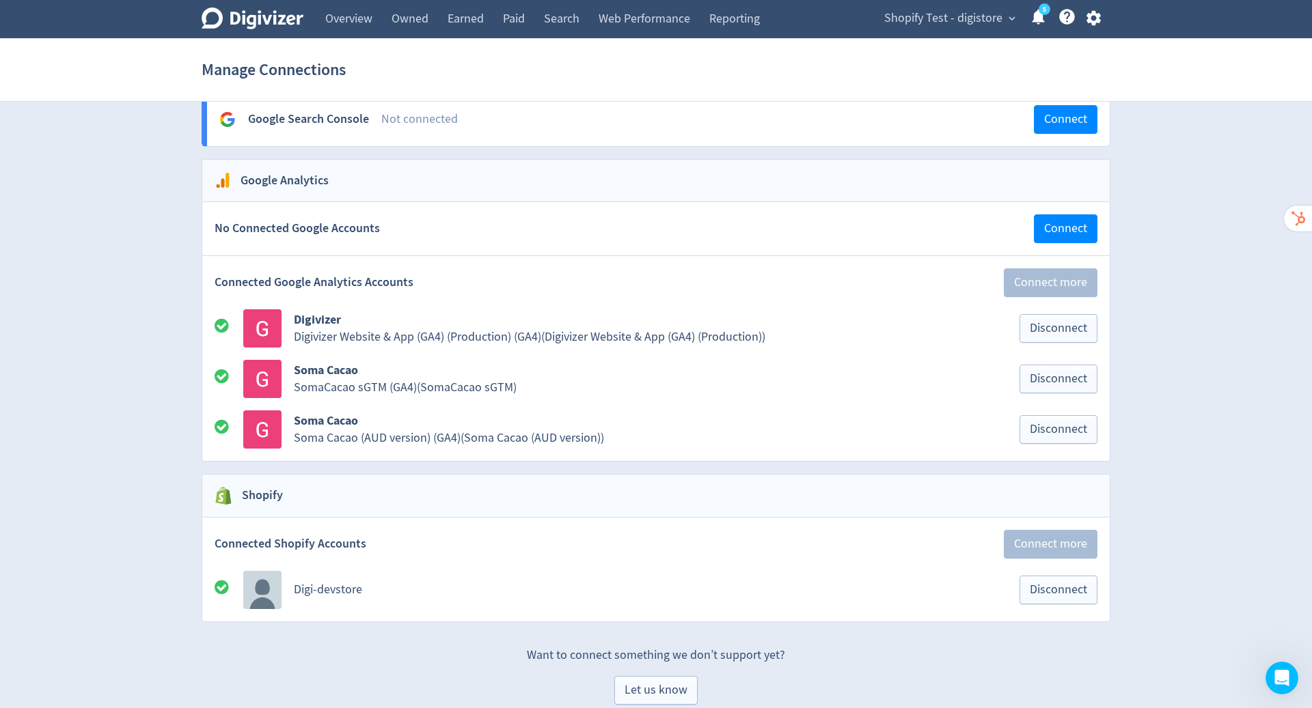
click at [631, 22] on link "Web Performance" at bounding box center [644, 19] width 111 height 38
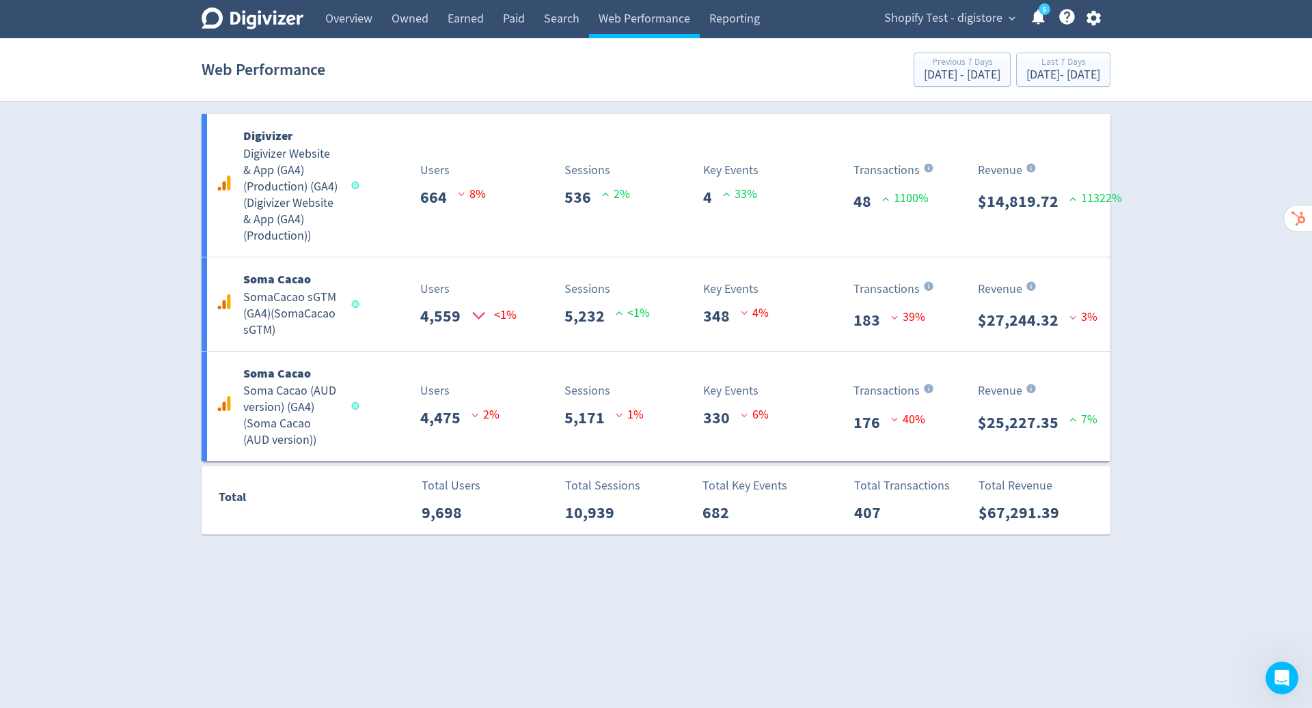
click at [1099, 16] on icon "button" at bounding box center [1093, 18] width 18 height 18
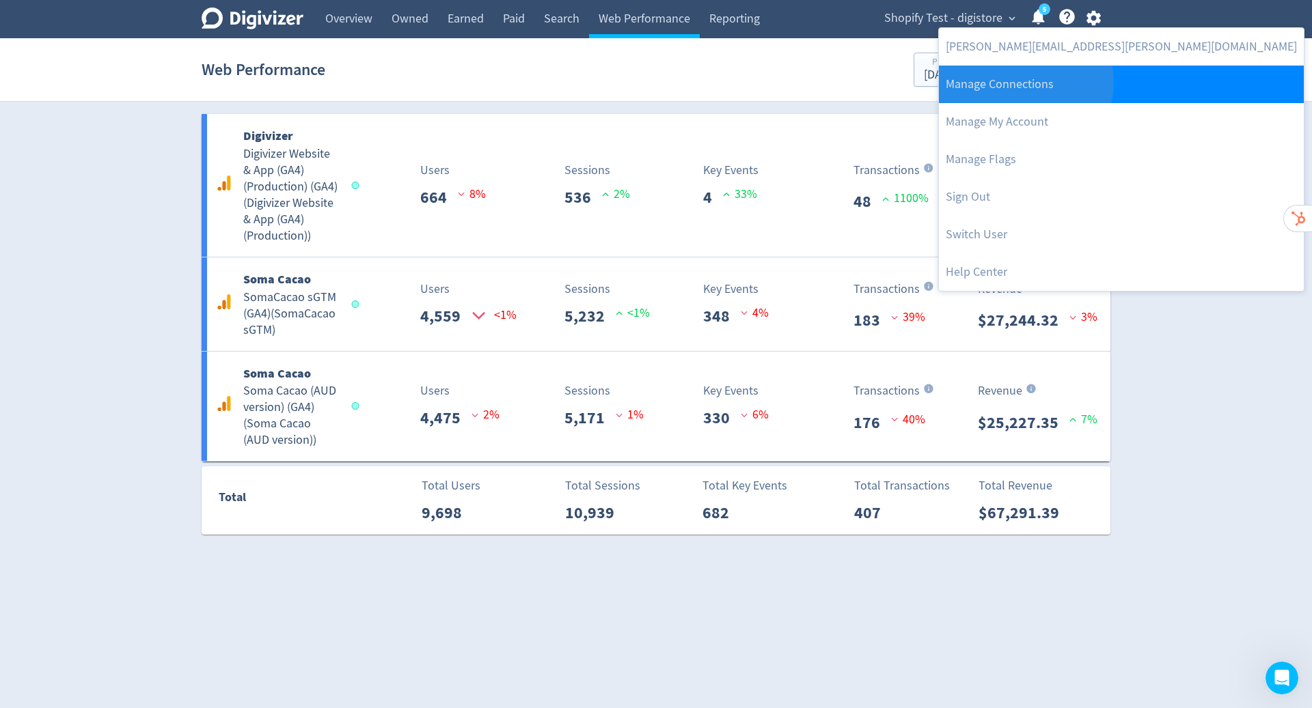
drag, startPoint x: 1099, startPoint y: 16, endPoint x: 1019, endPoint y: 82, distance: 103.4
click at [1019, 82] on link "Manage Connections" at bounding box center [1121, 85] width 365 height 38
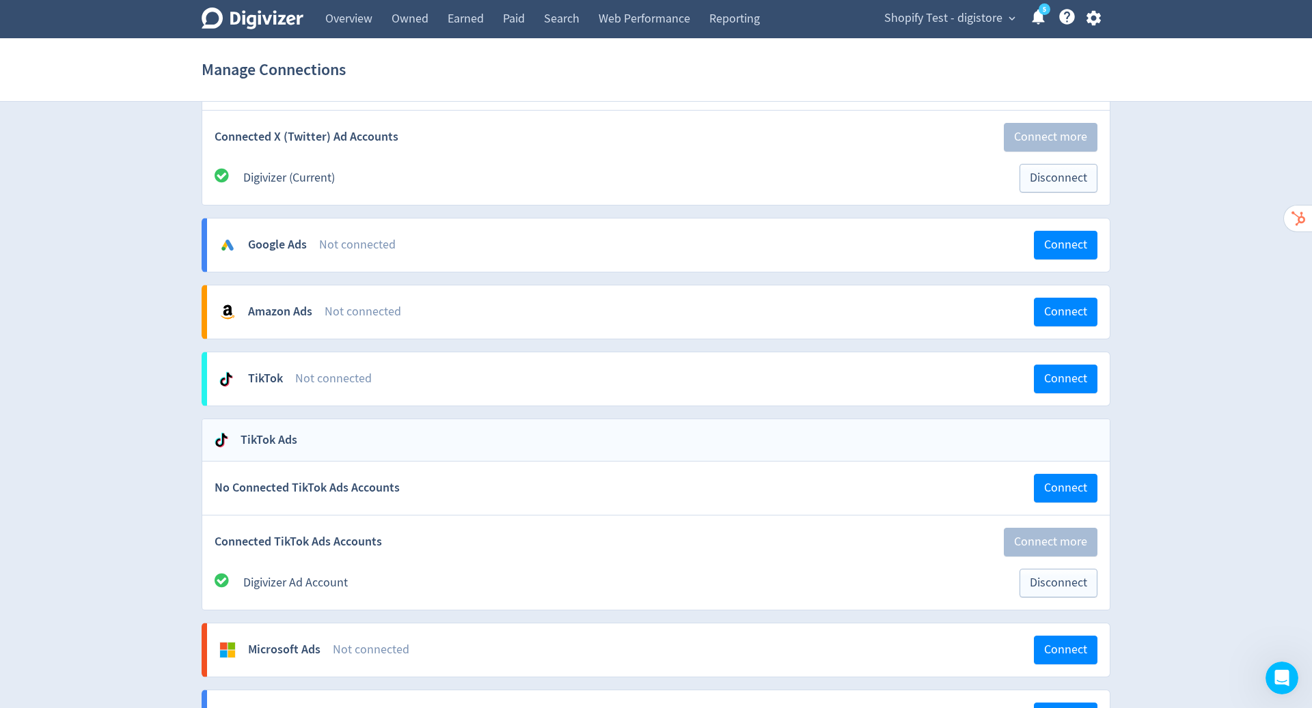
scroll to position [1361, 0]
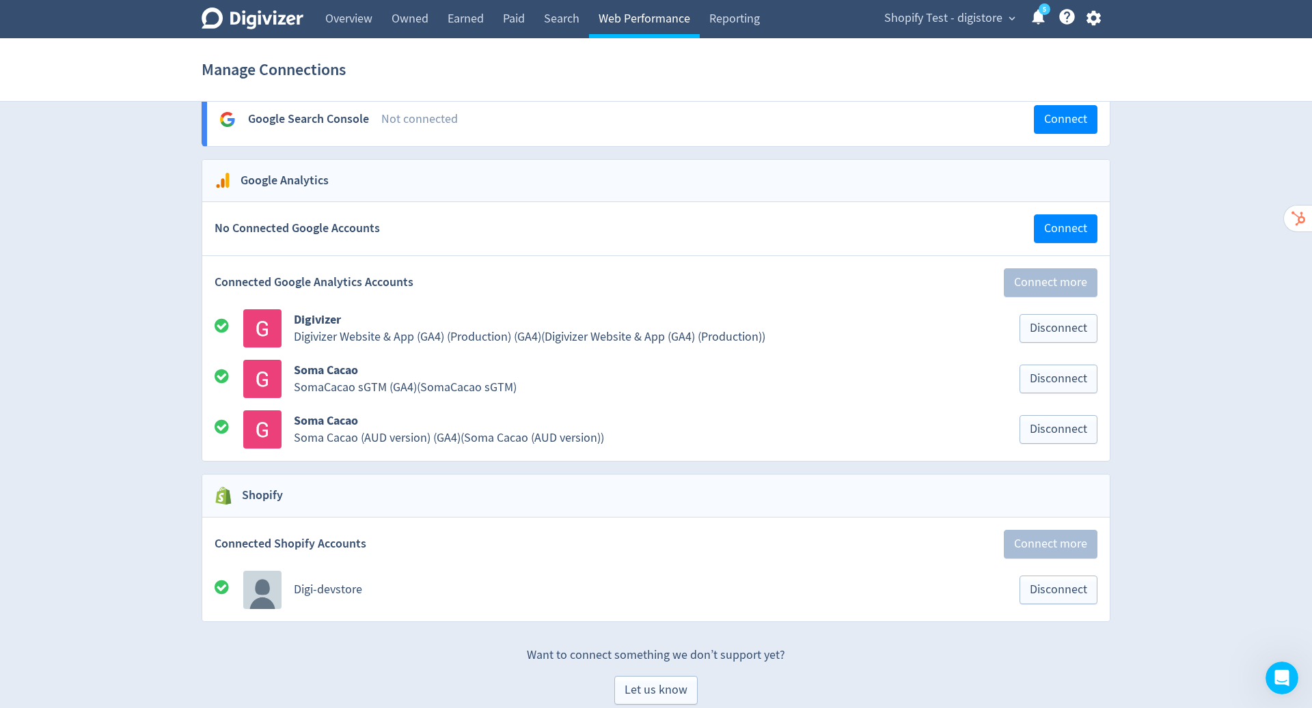
drag, startPoint x: 1019, startPoint y: 82, endPoint x: 643, endPoint y: 17, distance: 381.3
click at [643, 17] on link "Web Performance" at bounding box center [644, 19] width 111 height 38
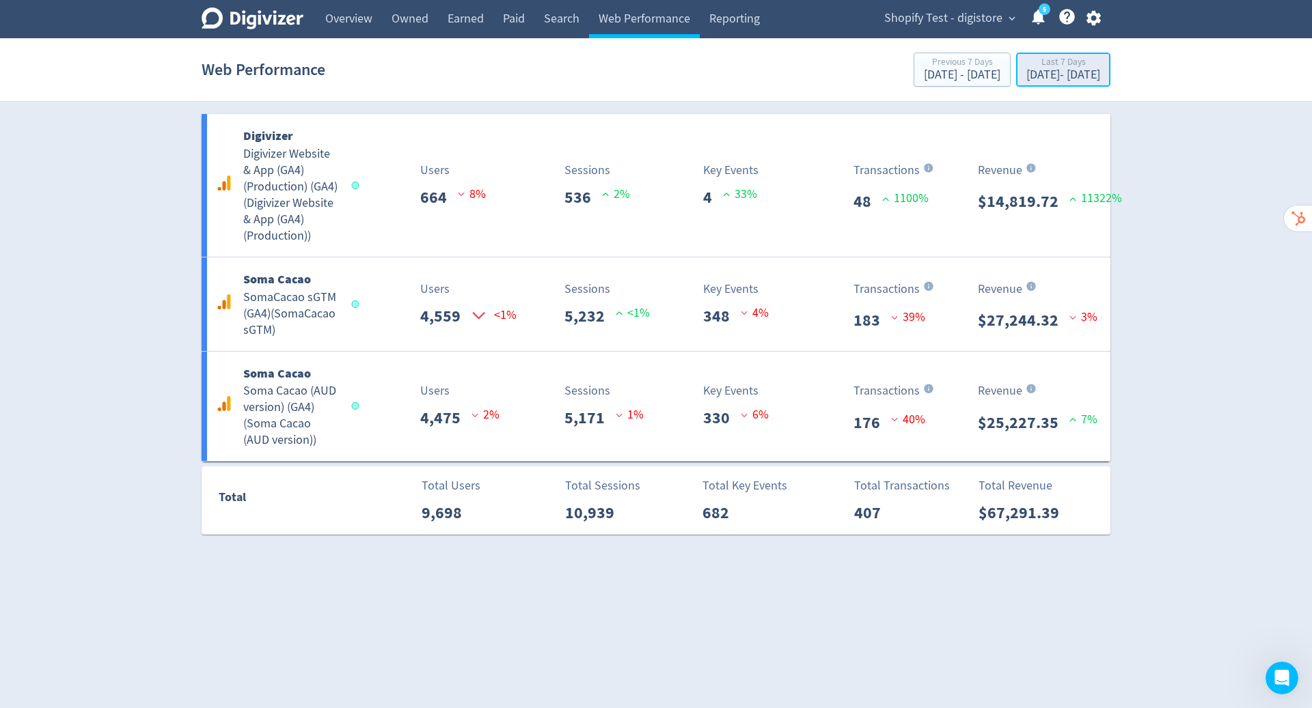
click at [1026, 77] on div "Sep 5, 2025 - Sep 11, 2025" at bounding box center [1063, 75] width 74 height 12
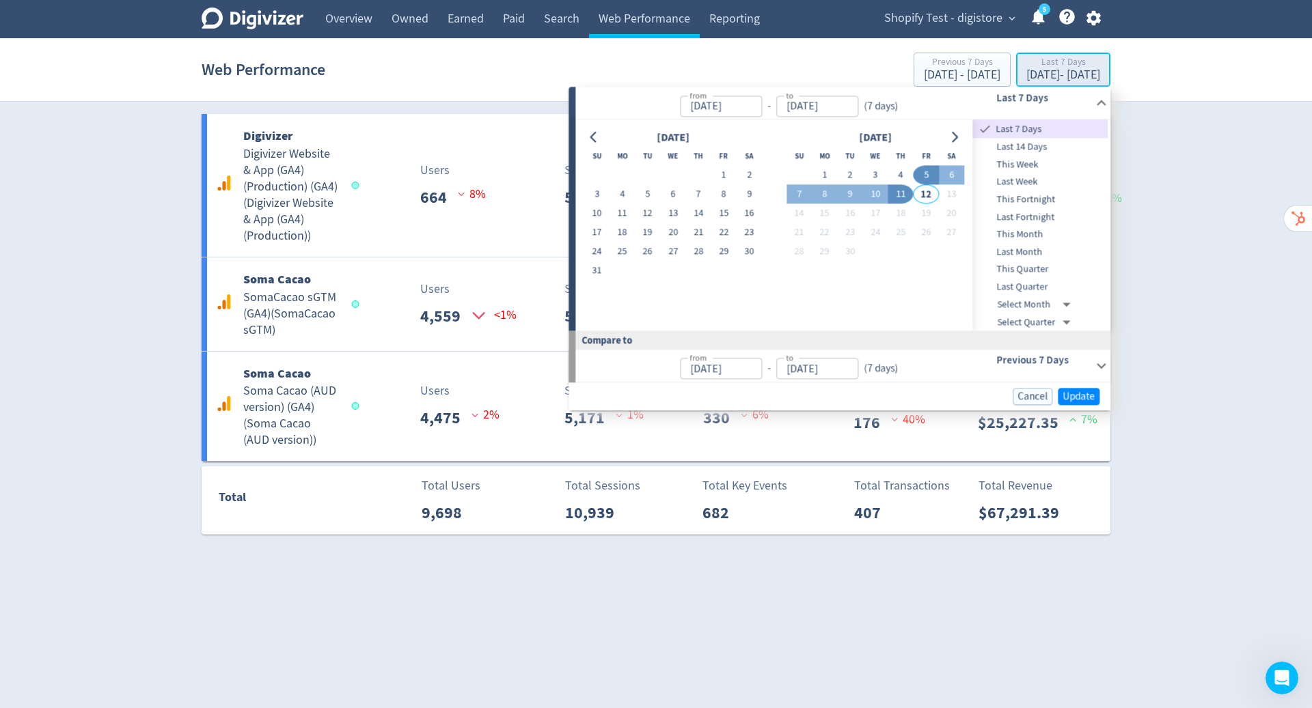
type input "Sep 05, 2025"
type input "Sep 11, 2025"
type input "Aug 29, 2025"
type input "Sep 04, 2025"
click at [1219, 292] on div "Digivizer Logo Mark Digivizer Logo Overview Owned Earned Paid Search Web Perfor…" at bounding box center [656, 267] width 1312 height 535
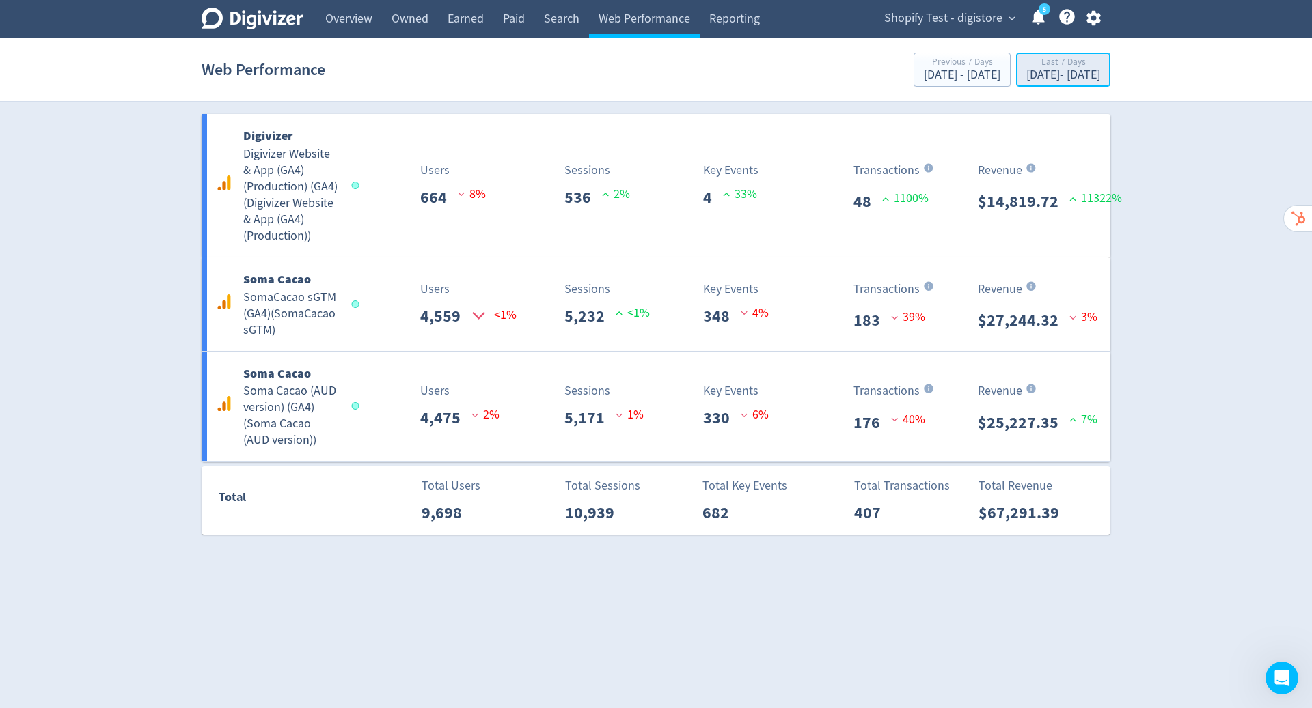
drag, startPoint x: 994, startPoint y: 77, endPoint x: 973, endPoint y: 72, distance: 21.6
click at [1026, 72] on div "Sep 5, 2025 - Sep 11, 2025" at bounding box center [1063, 75] width 74 height 12
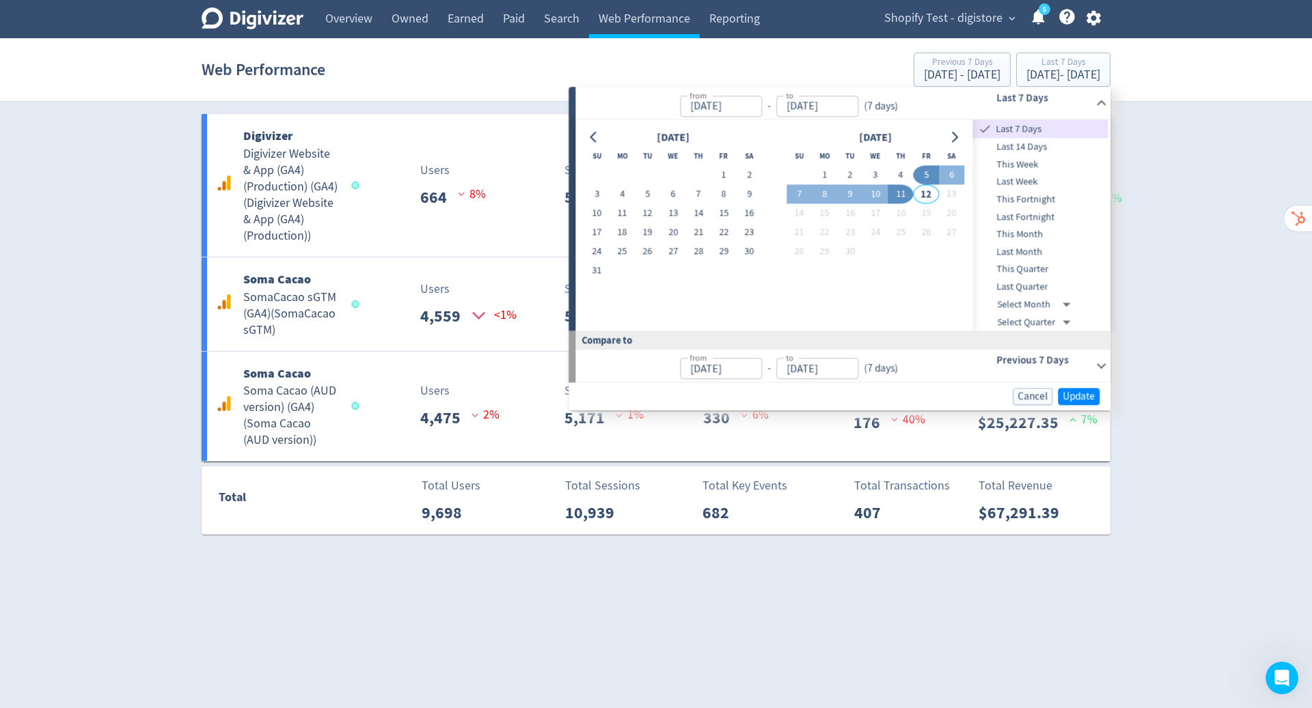
drag, startPoint x: 973, startPoint y: 72, endPoint x: 1174, endPoint y: 239, distance: 261.5
click at [1174, 239] on div "Digivizer Logo Mark Digivizer Logo Overview Owned Earned Paid Search Web Perfor…" at bounding box center [656, 267] width 1312 height 535
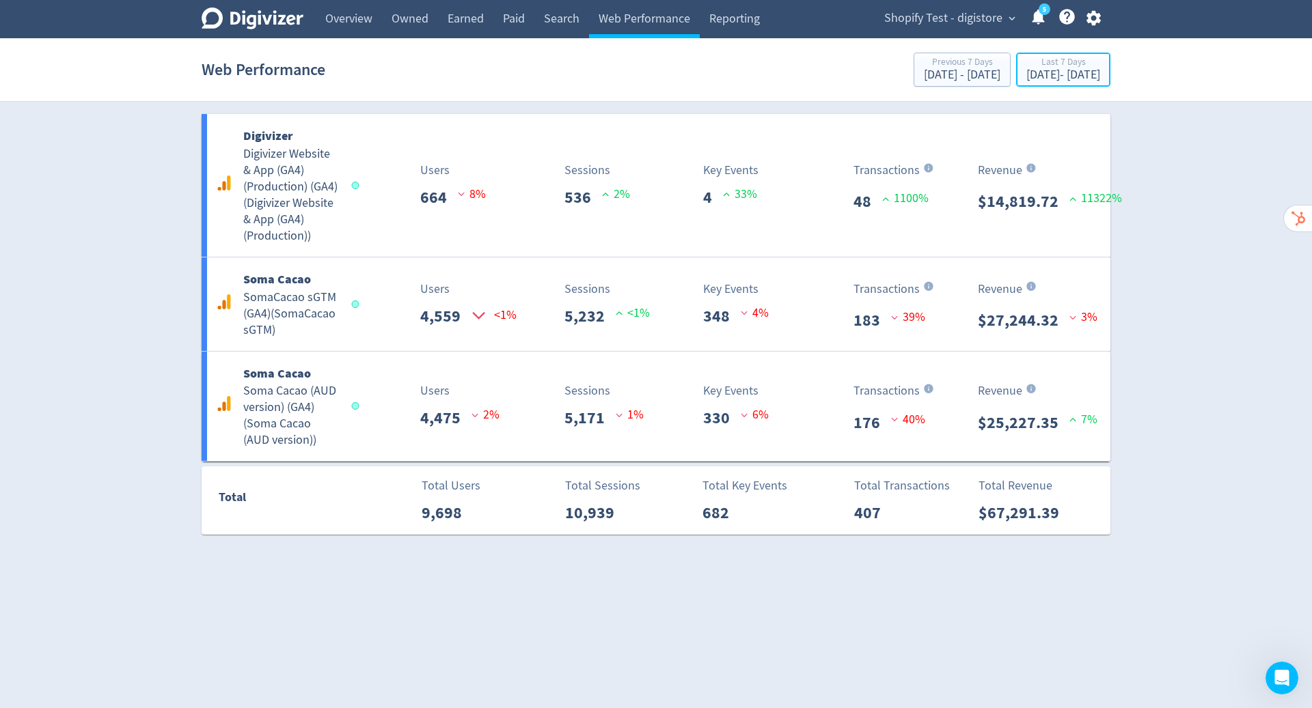
click at [1072, 69] on div "Sep 5, 2025 - Sep 11, 2025" at bounding box center [1063, 75] width 74 height 12
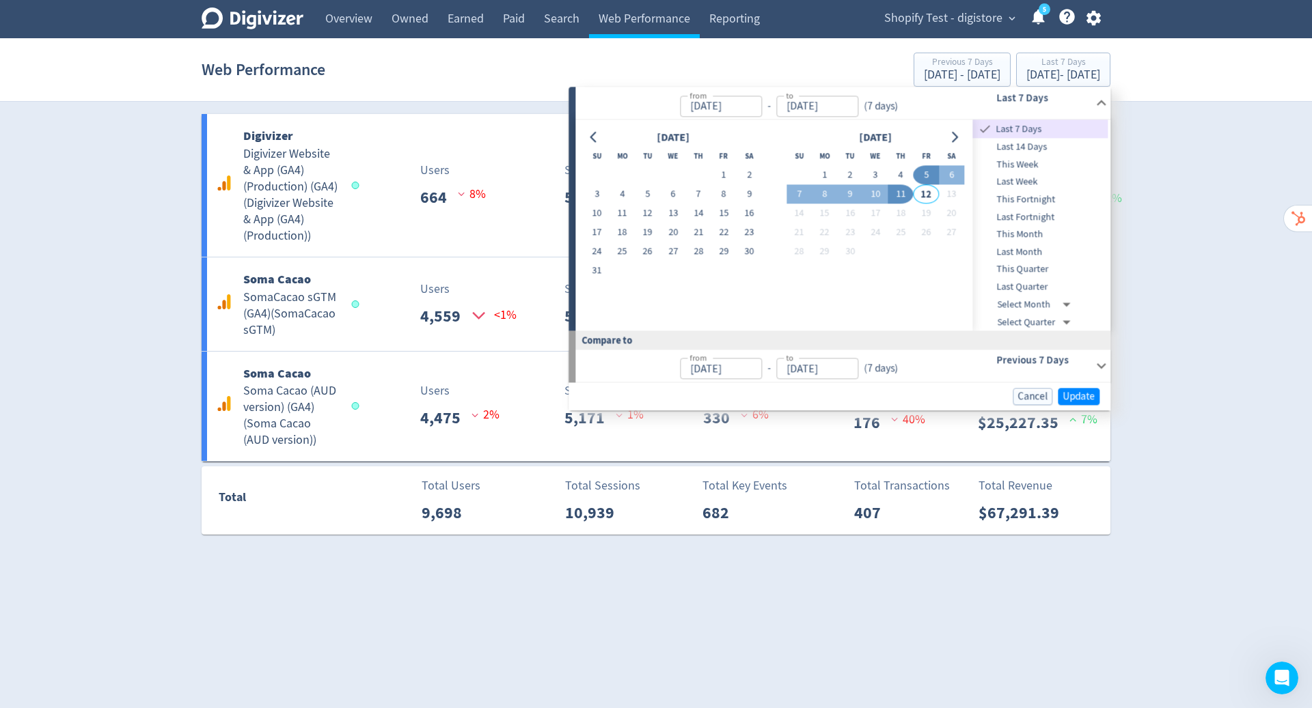
click at [1208, 355] on div "Digivizer Logo Mark Digivizer Logo Overview Owned Earned Paid Search Web Perfor…" at bounding box center [656, 267] width 1312 height 535
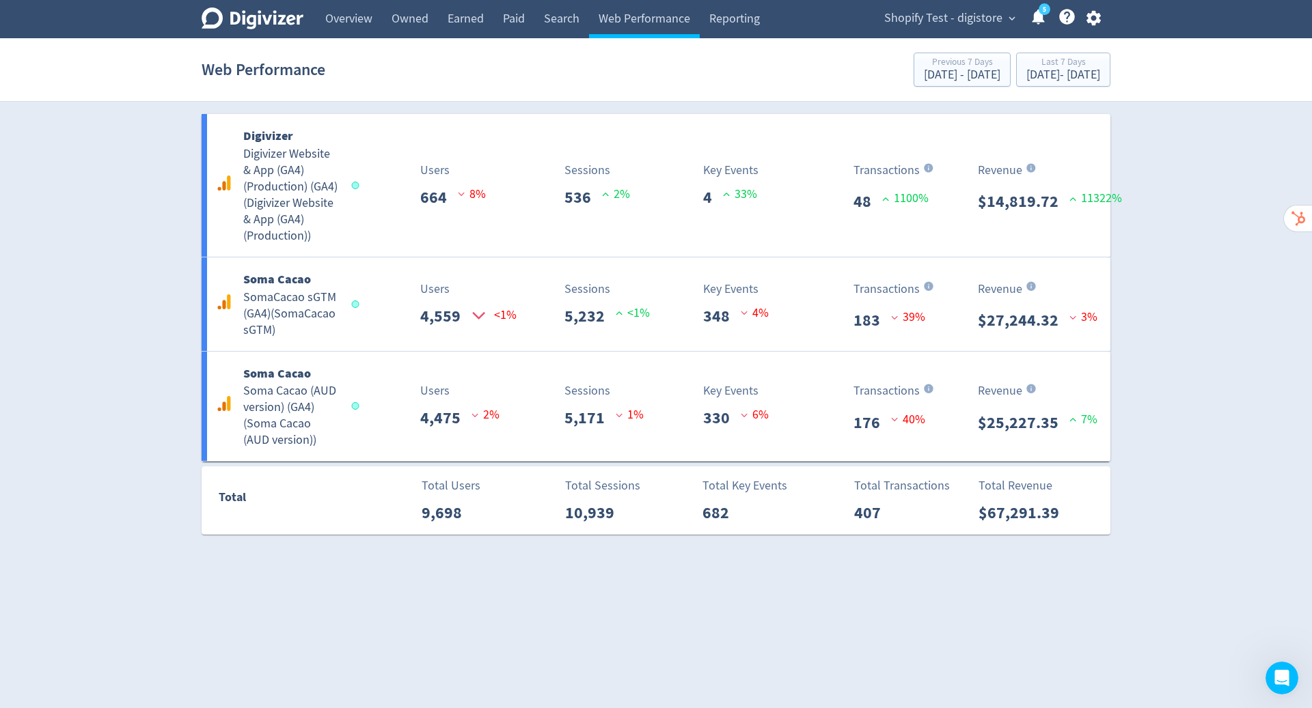
click at [1176, 312] on div "Digivizer Logo Mark Digivizer Logo Overview Owned Earned Paid Search Web Perfor…" at bounding box center [656, 267] width 1312 height 535
click at [1028, 72] on div "Sep 5, 2025 - Sep 11, 2025" at bounding box center [1063, 75] width 74 height 12
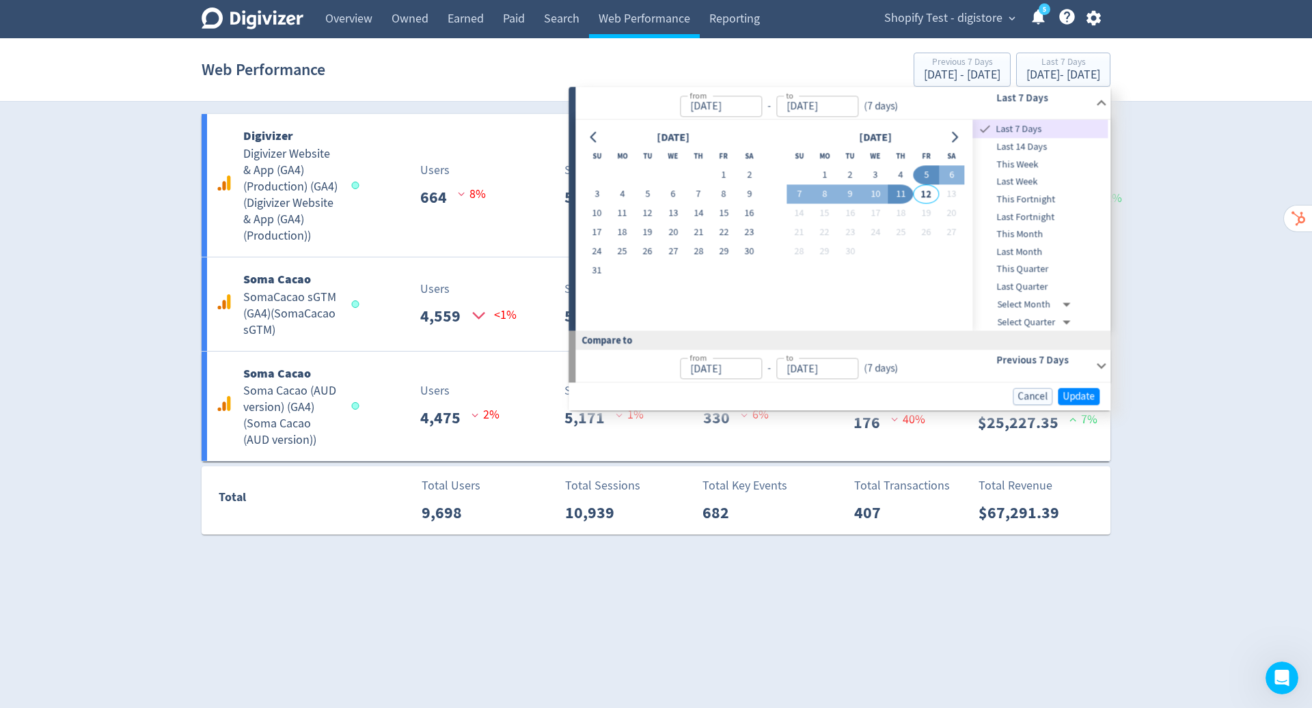
click at [1232, 271] on div "Digivizer Logo Mark Digivizer Logo Overview Owned Earned Paid Search Web Perfor…" at bounding box center [656, 267] width 1312 height 535
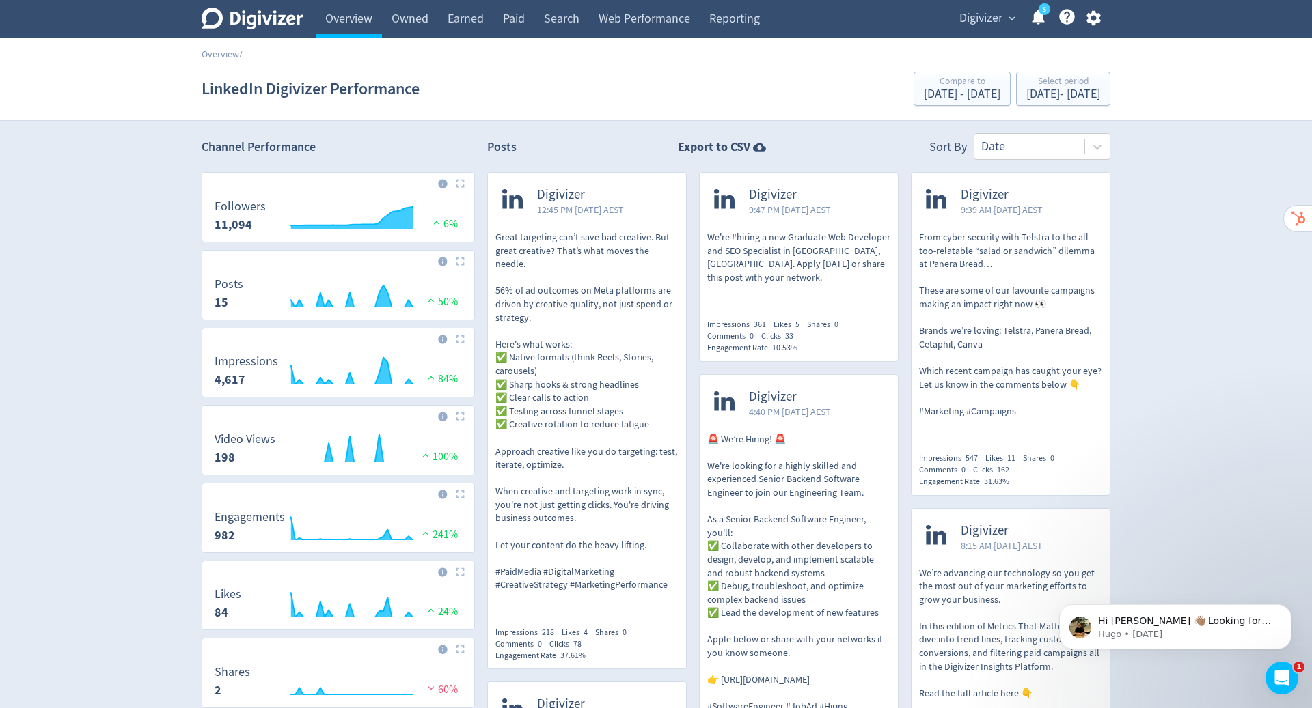
click at [998, 20] on span "Digivizer" at bounding box center [980, 19] width 43 height 22
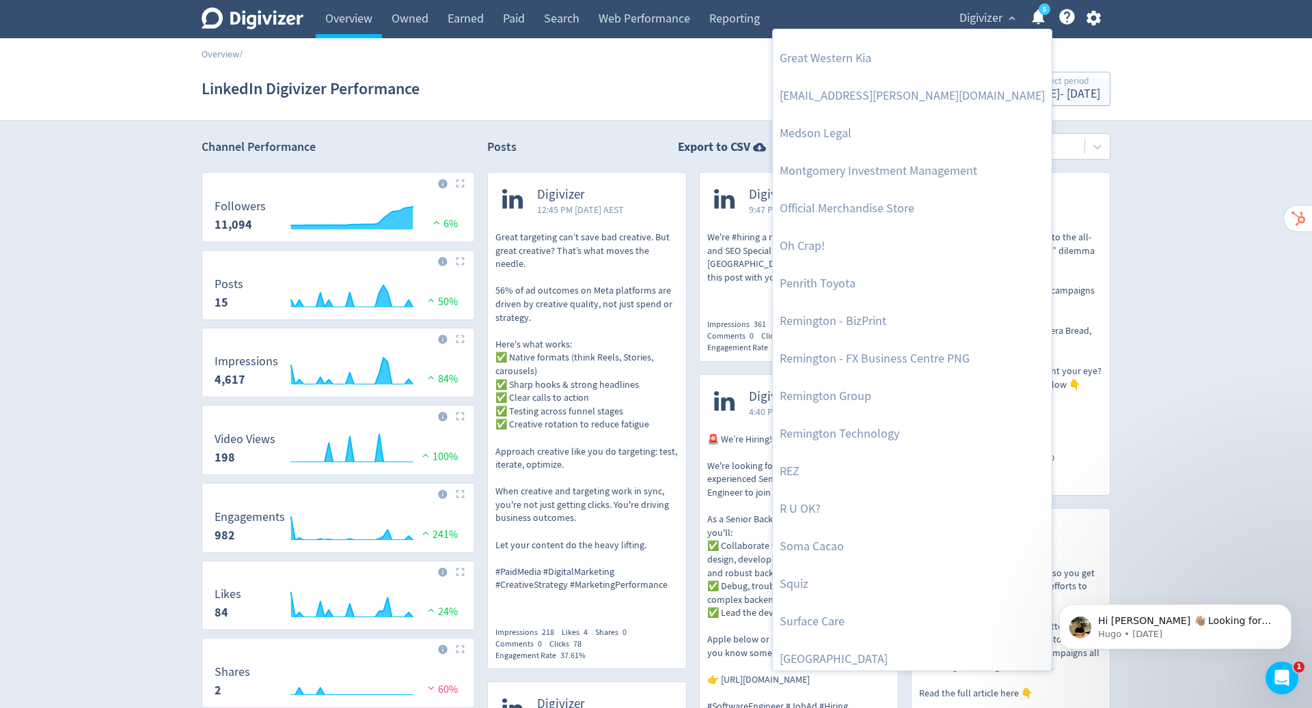
scroll to position [560, 0]
